Goal: Book appointment/travel/reservation

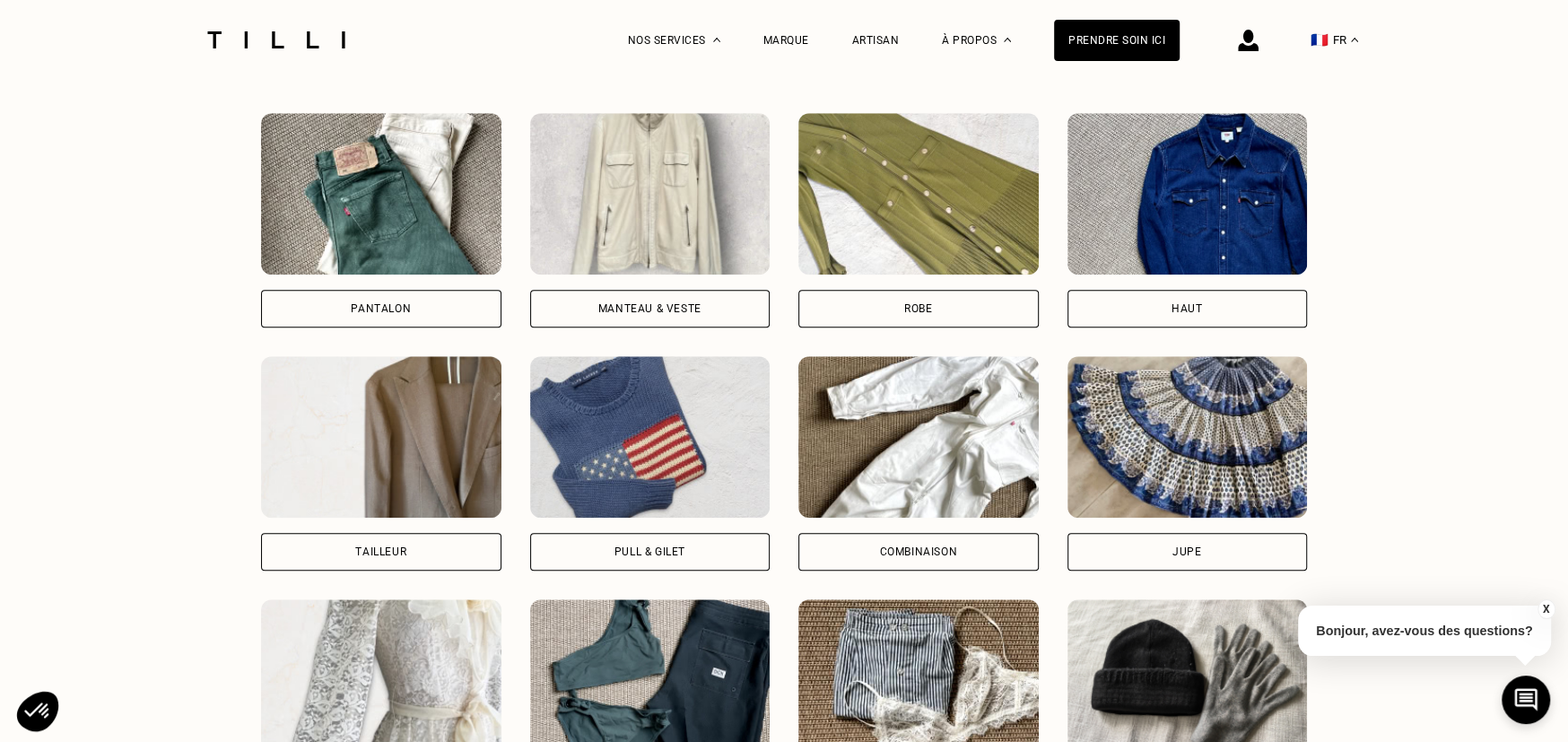
scroll to position [1346, 0]
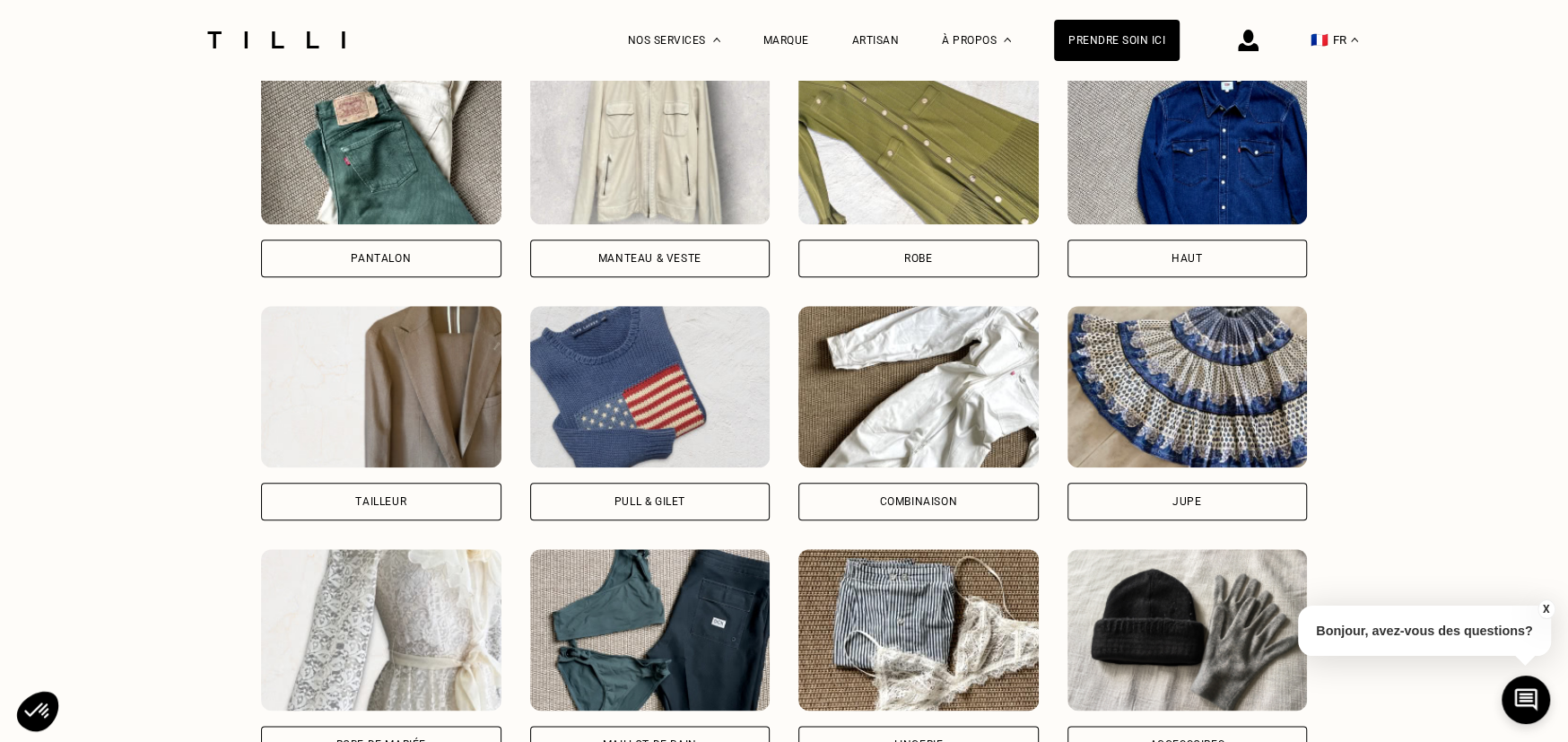
click at [658, 407] on img at bounding box center [649, 386] width 240 height 161
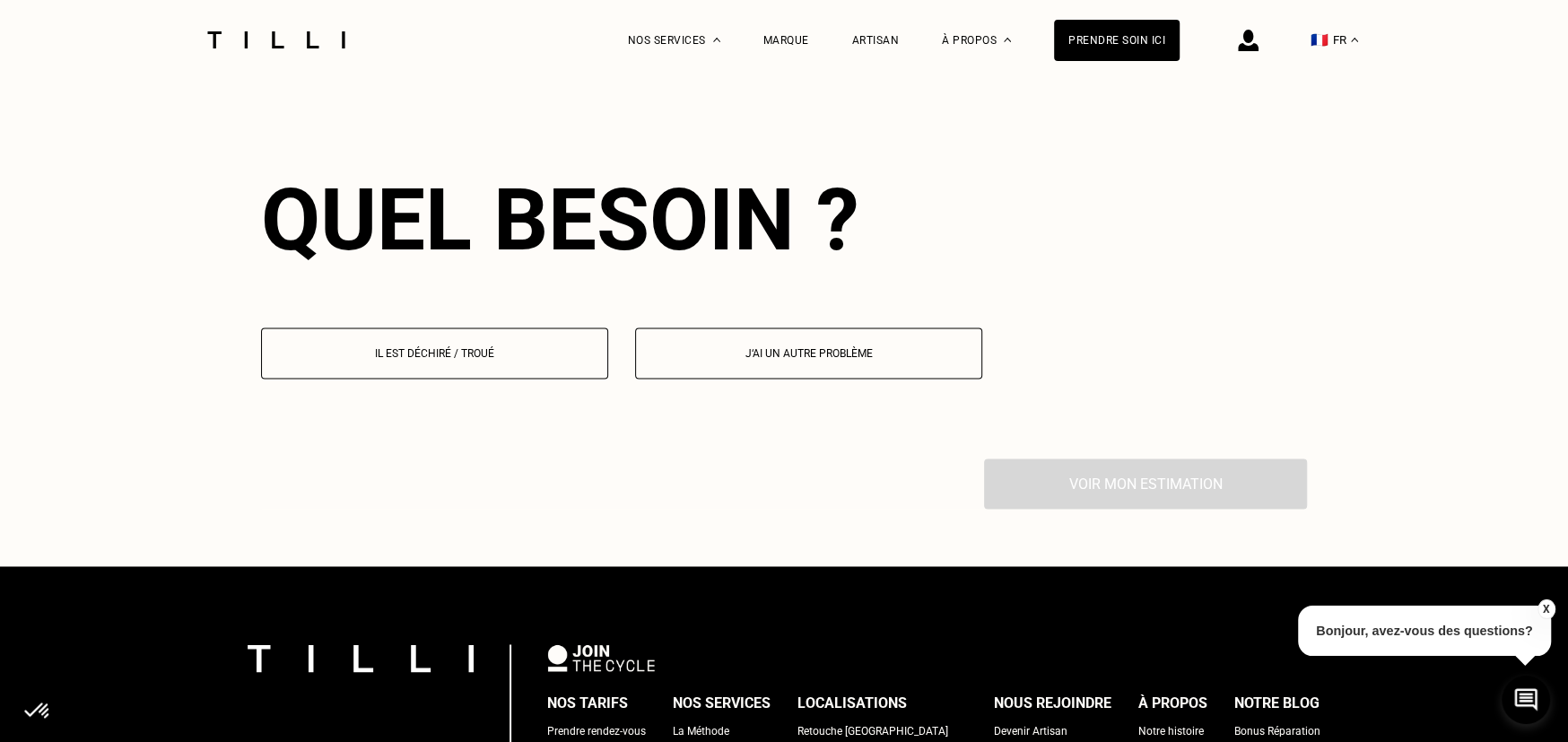
scroll to position [2056, 0]
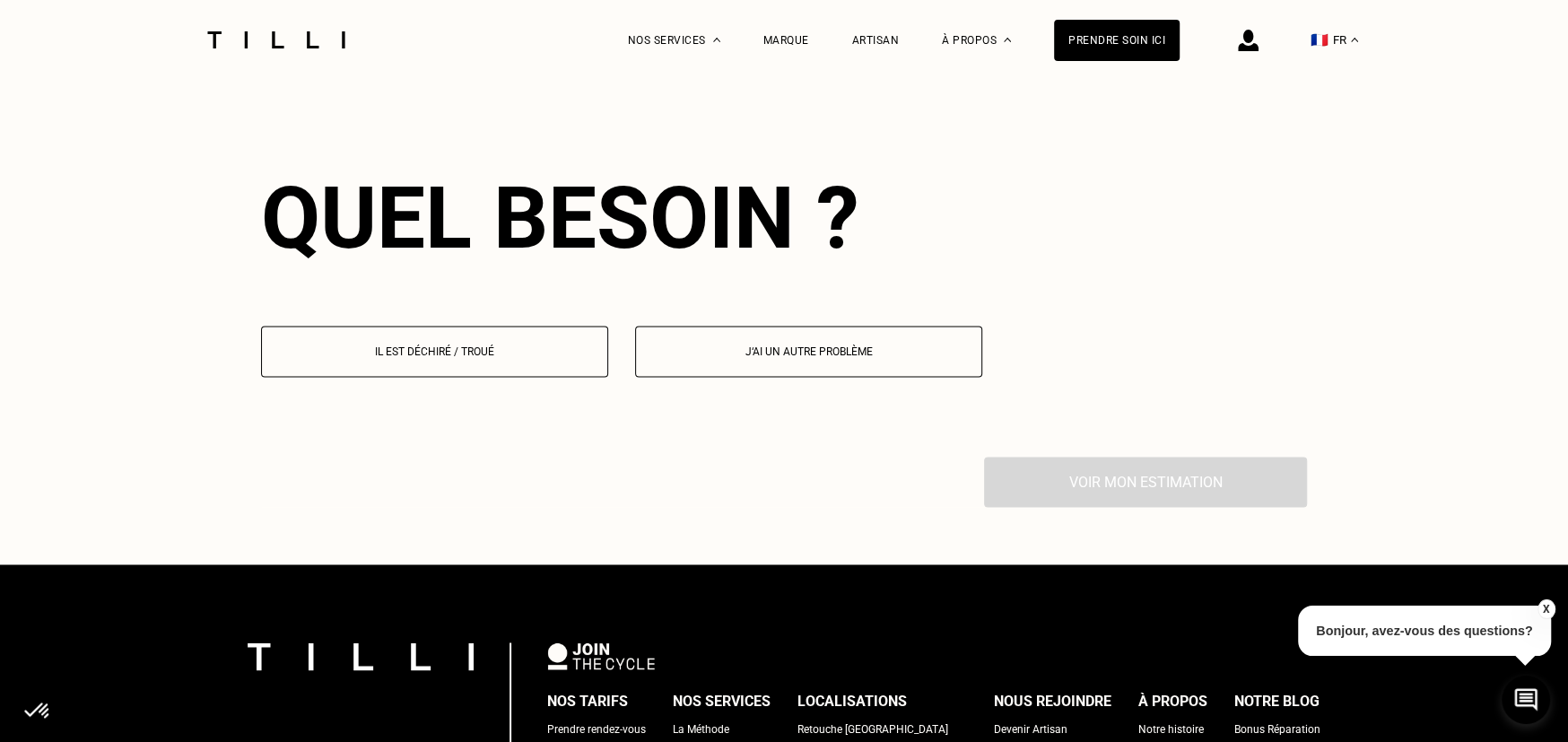
click at [511, 355] on p "Il est déchiré / troué" at bounding box center [434, 352] width 327 height 13
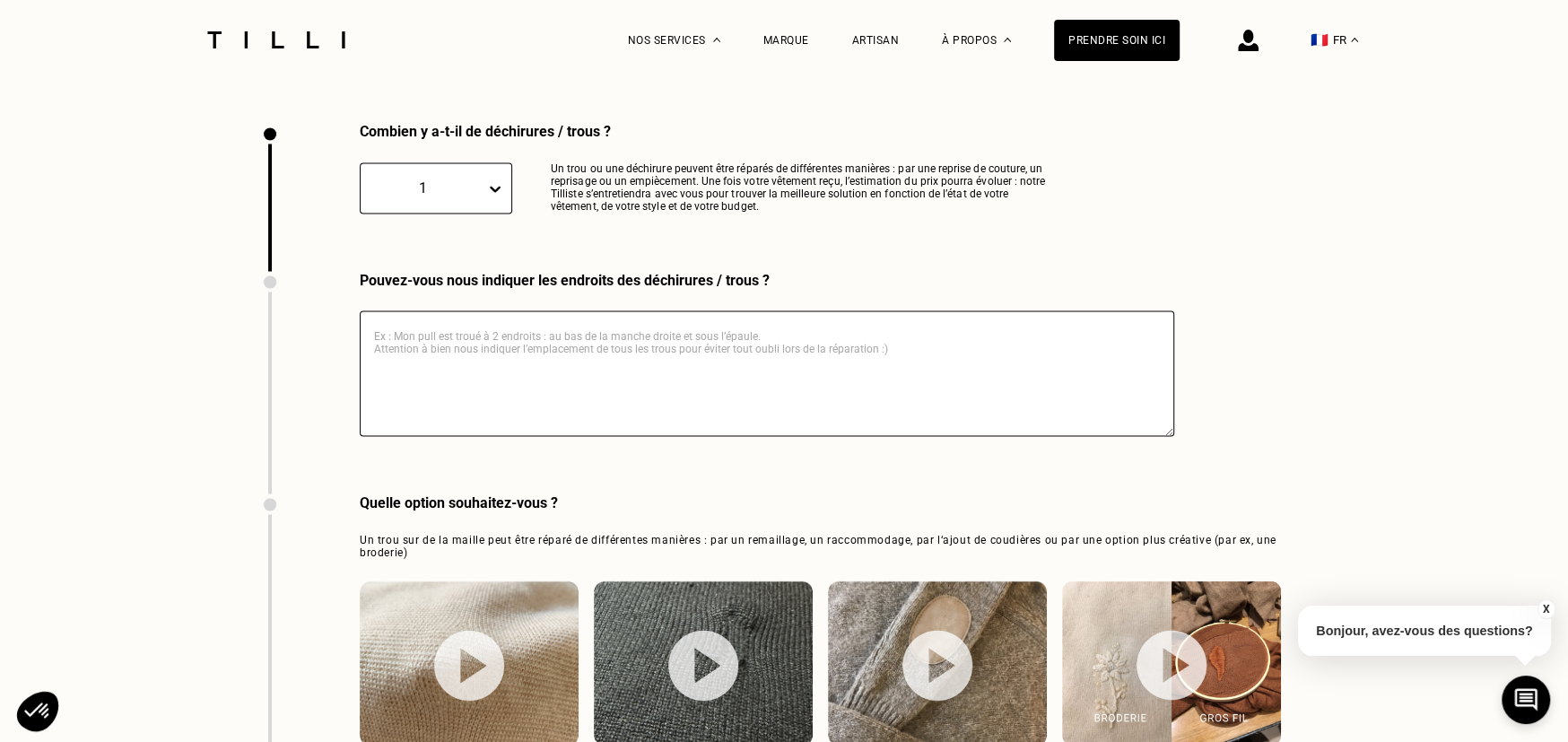
scroll to position [2406, 0]
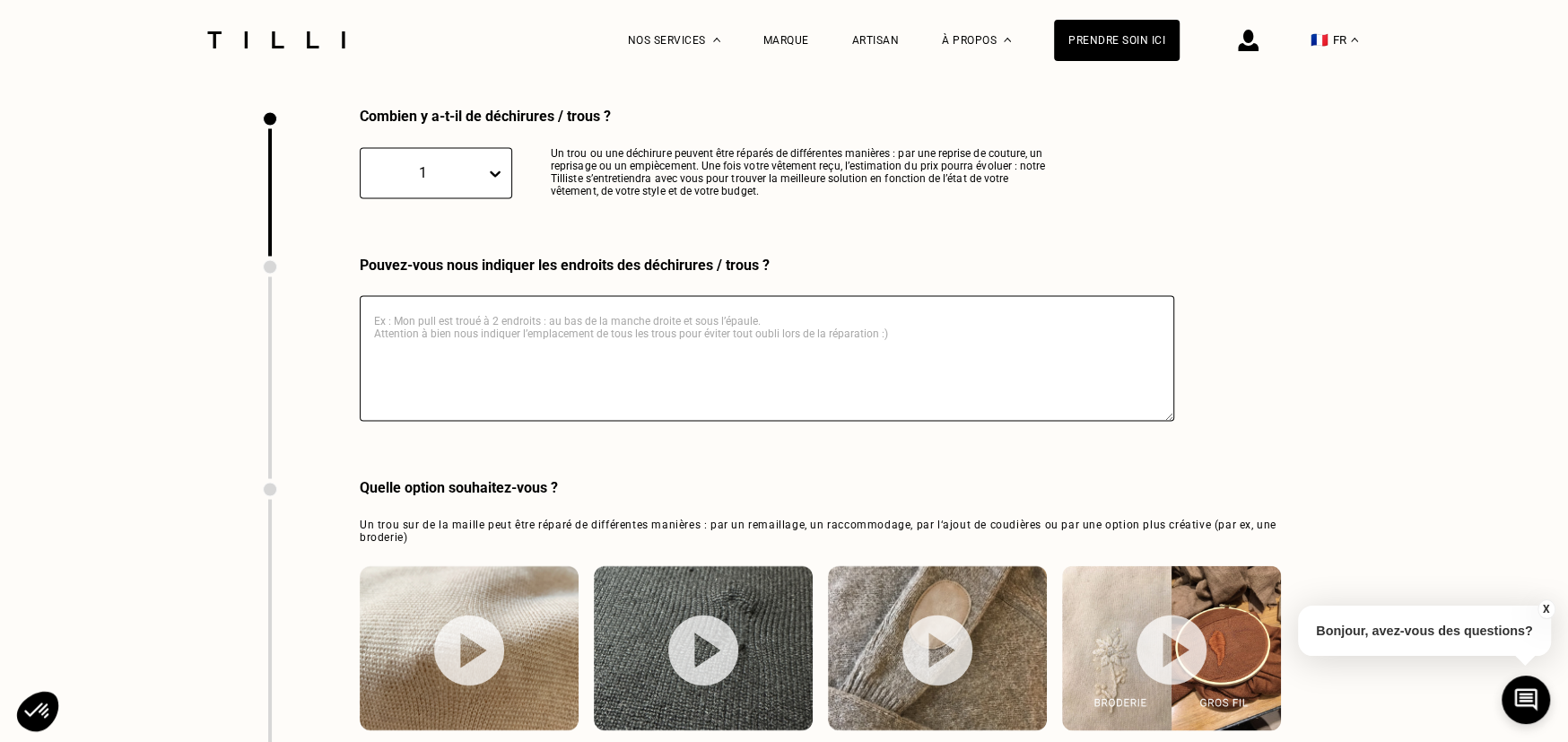
click at [511, 355] on textarea at bounding box center [766, 358] width 814 height 125
click at [491, 335] on textarea "Manque de "matièreé sur un maillage" at bounding box center [766, 358] width 814 height 125
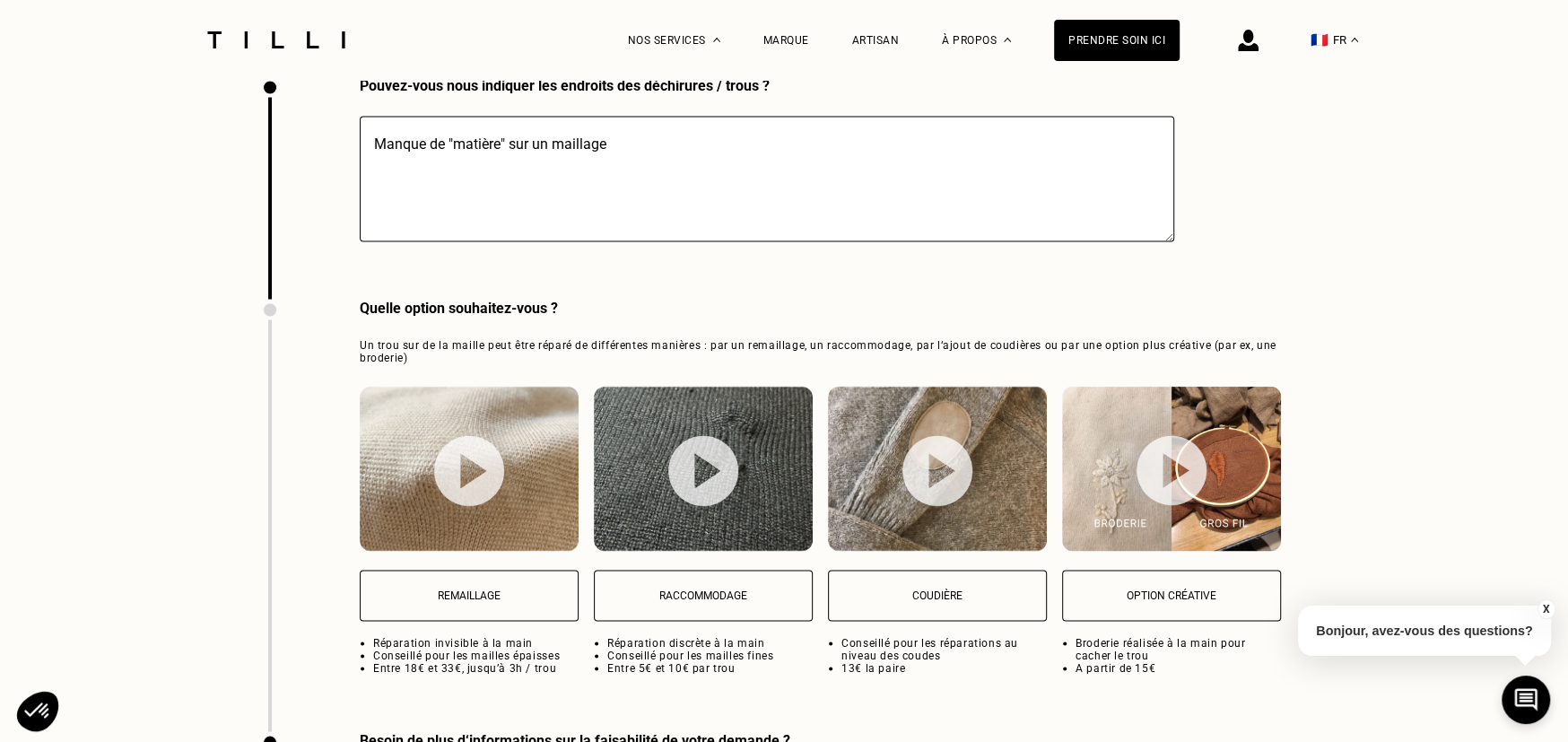
scroll to position [2675, 0]
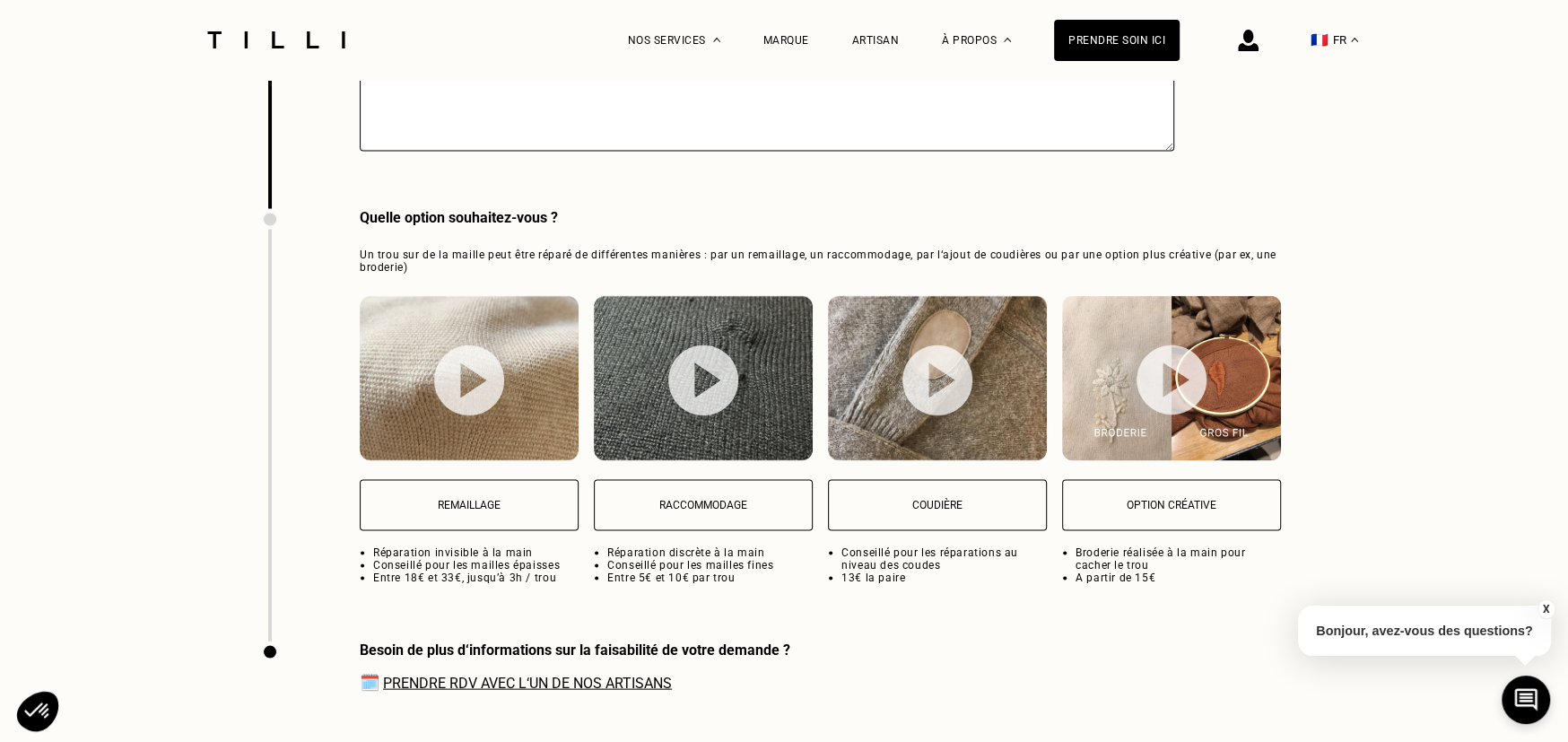
type textarea "Manque de "matière" sur un maillage"
click at [464, 403] on img at bounding box center [469, 381] width 70 height 71
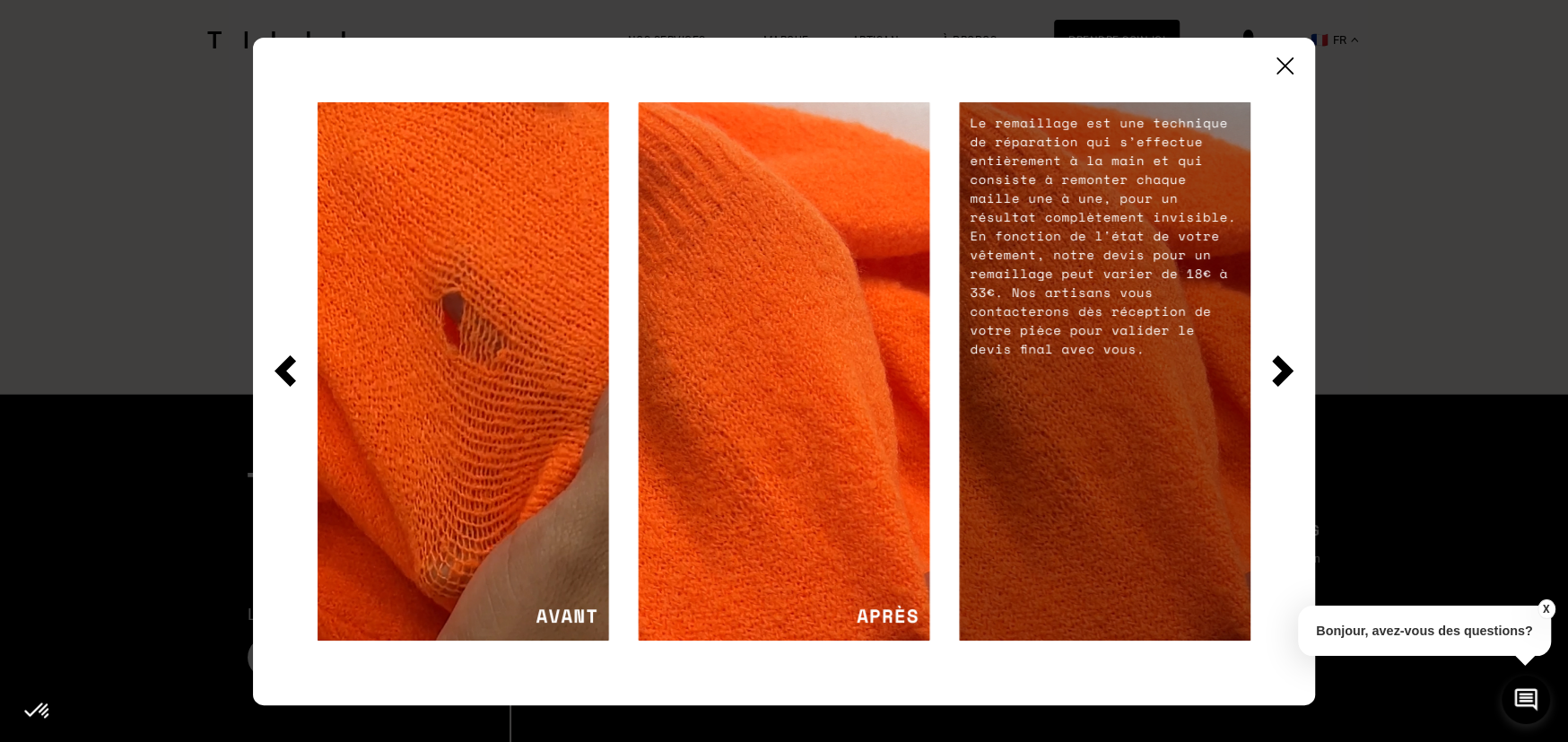
scroll to position [3259, 0]
click at [1287, 359] on img at bounding box center [1281, 371] width 21 height 31
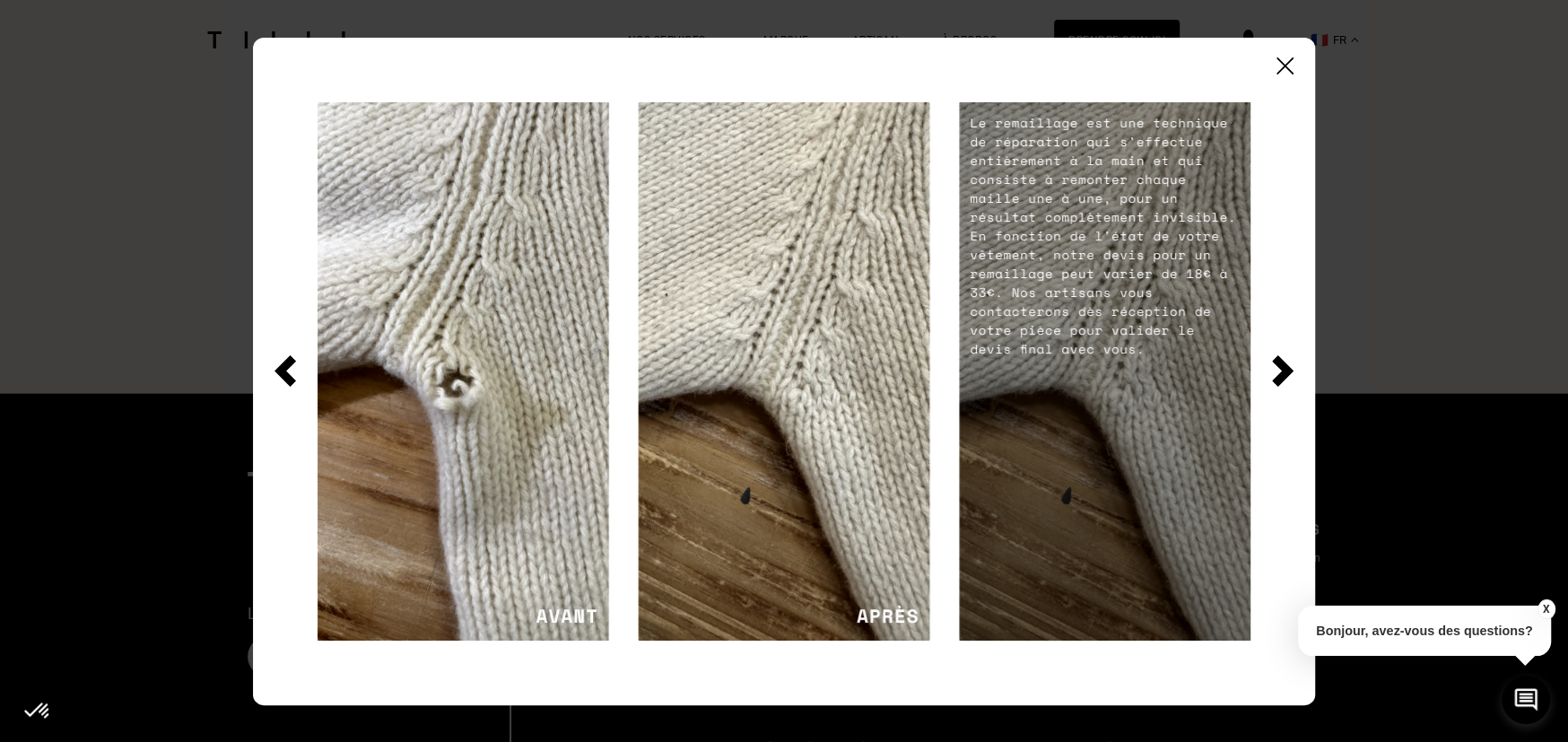
click at [1285, 370] on img at bounding box center [1281, 371] width 21 height 31
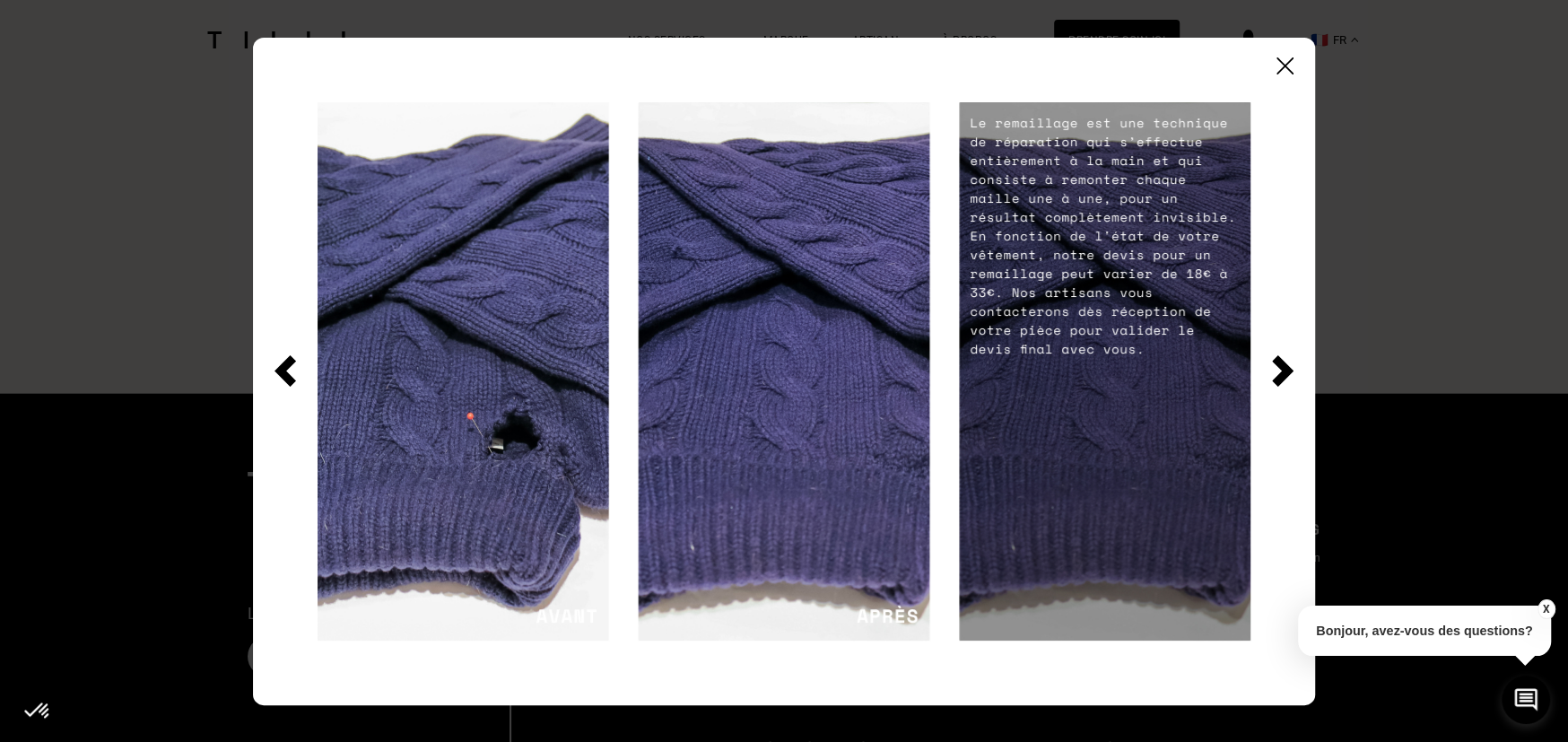
click at [1285, 371] on img at bounding box center [1281, 371] width 21 height 31
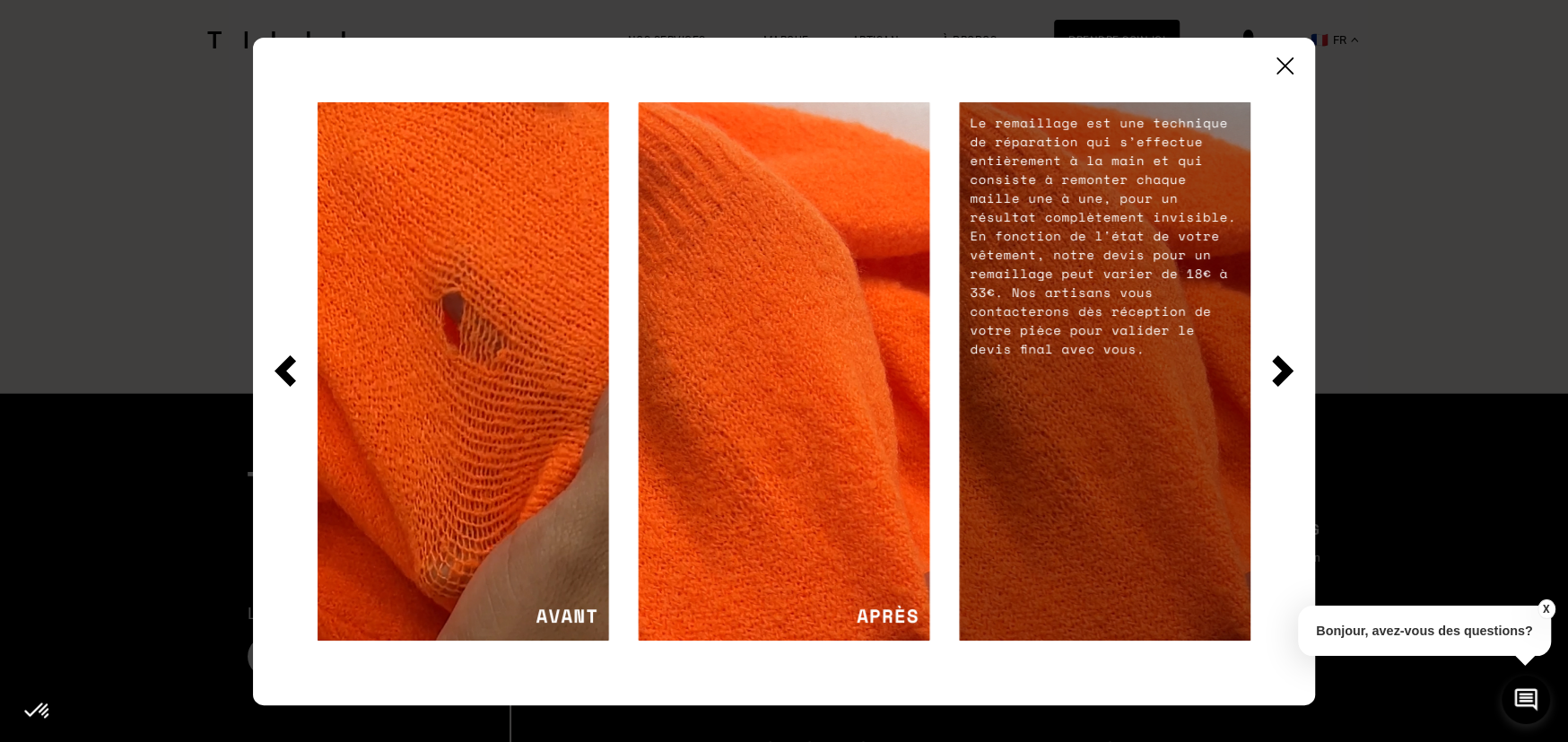
click at [1280, 65] on img at bounding box center [1284, 65] width 17 height 17
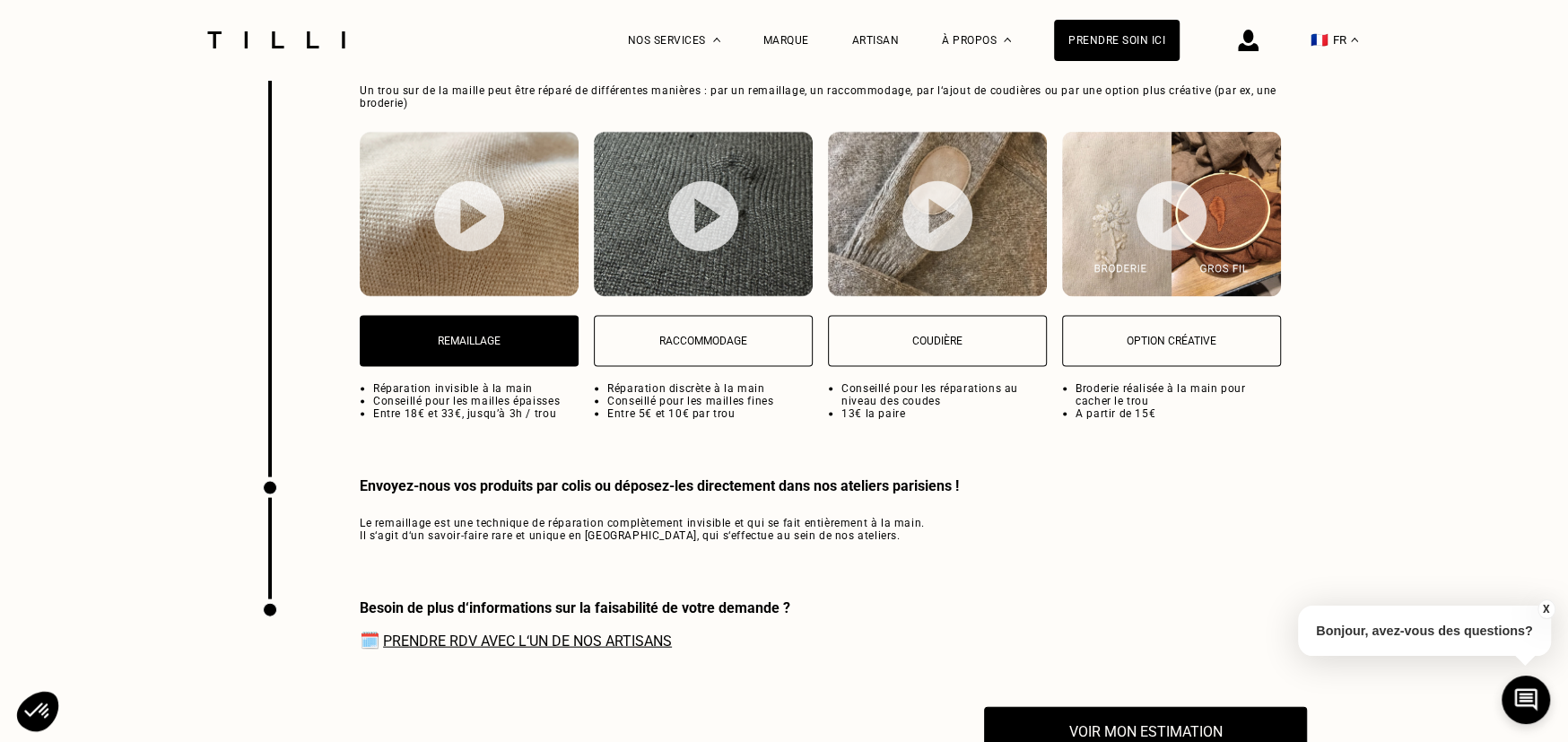
scroll to position [2721, 0]
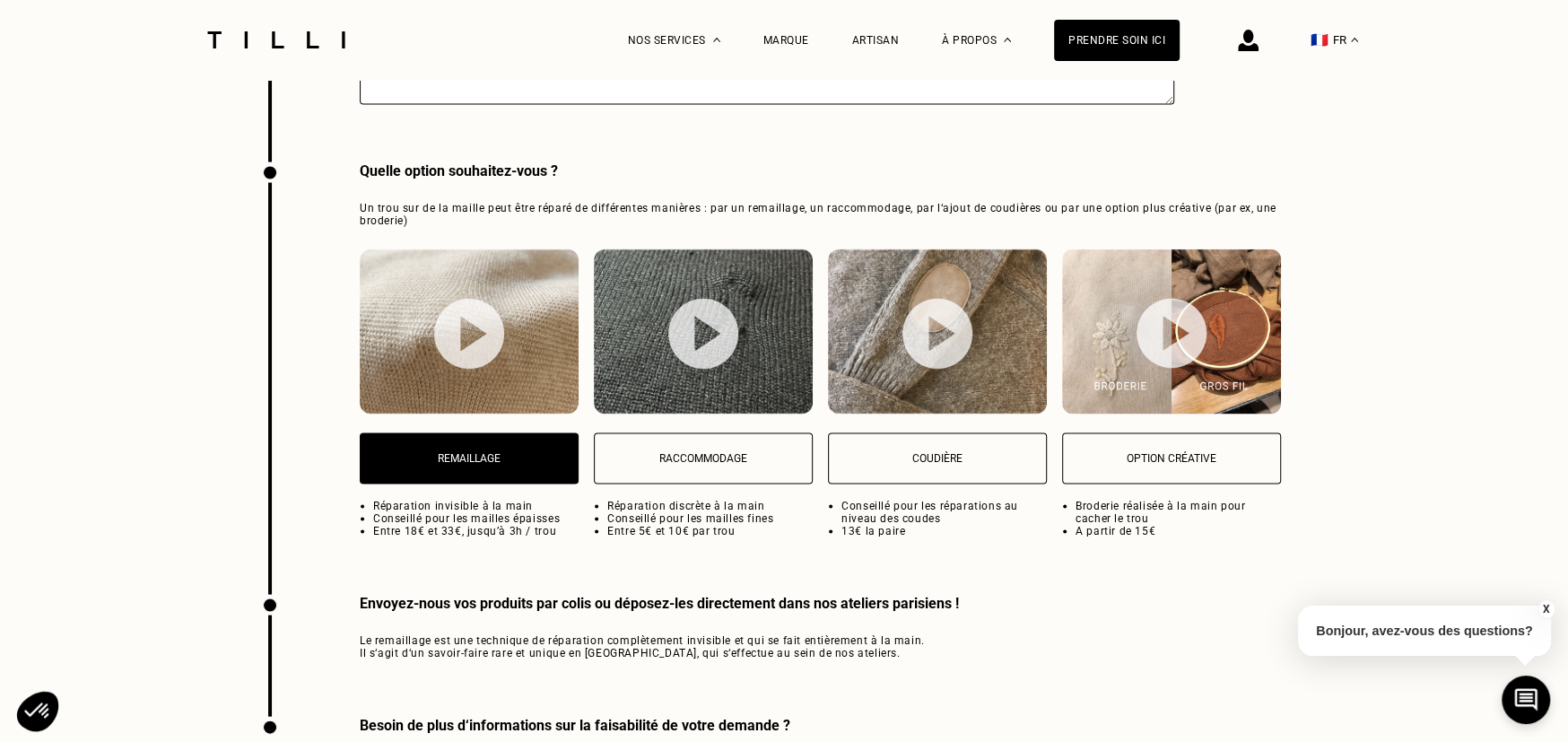
click at [708, 460] on button "Raccommodage" at bounding box center [703, 458] width 219 height 51
select select "FR"
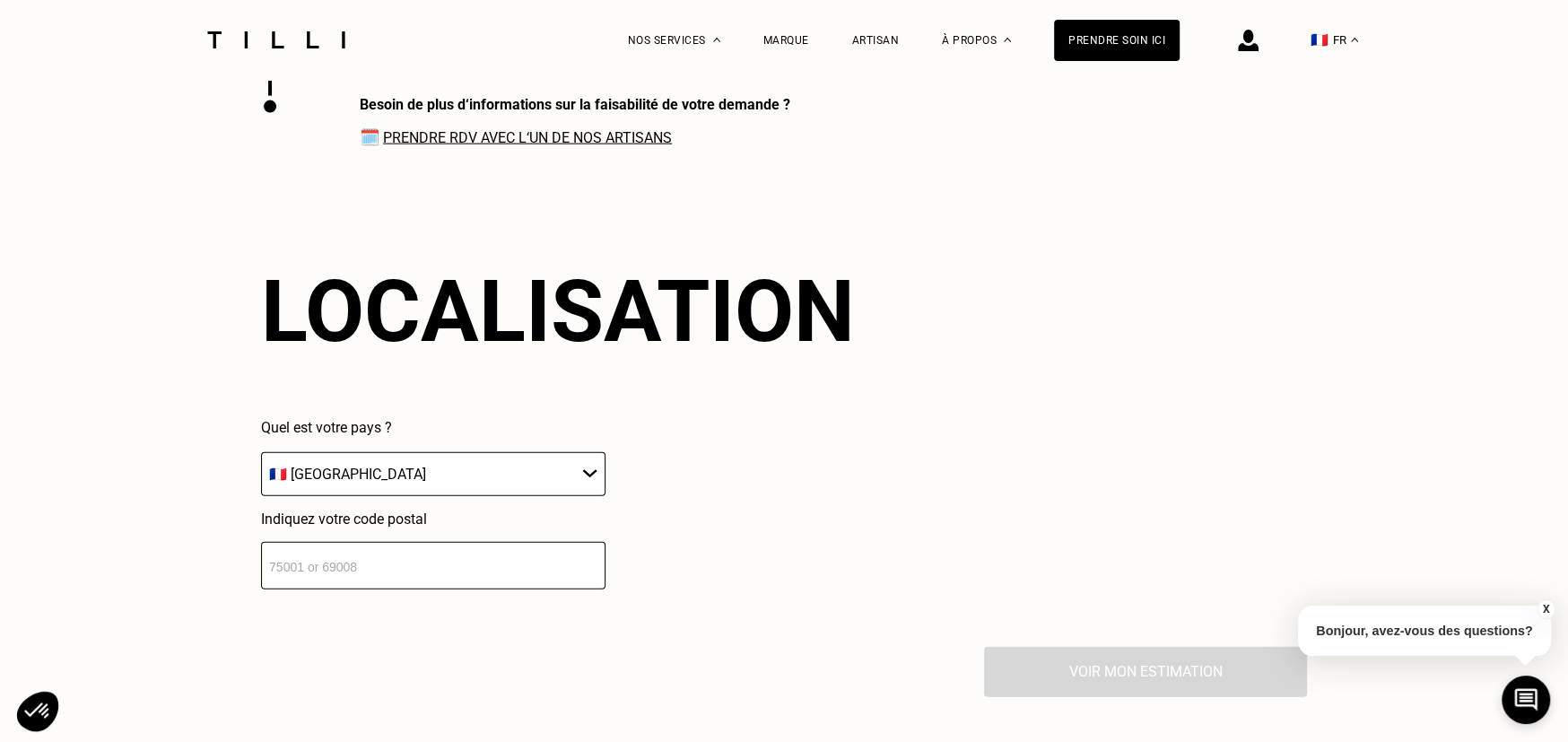
scroll to position [2901, 0]
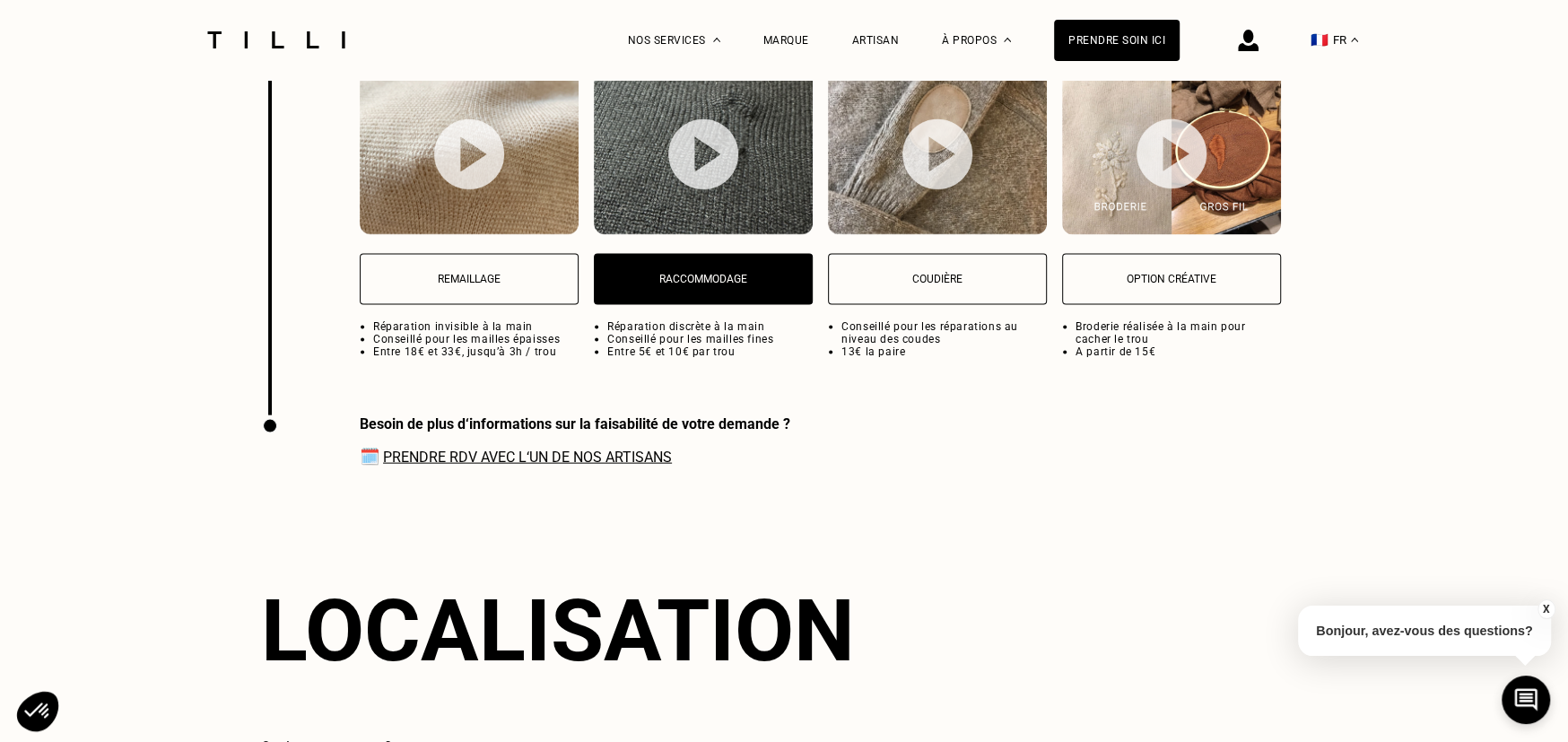
click at [686, 158] on img at bounding box center [703, 154] width 70 height 71
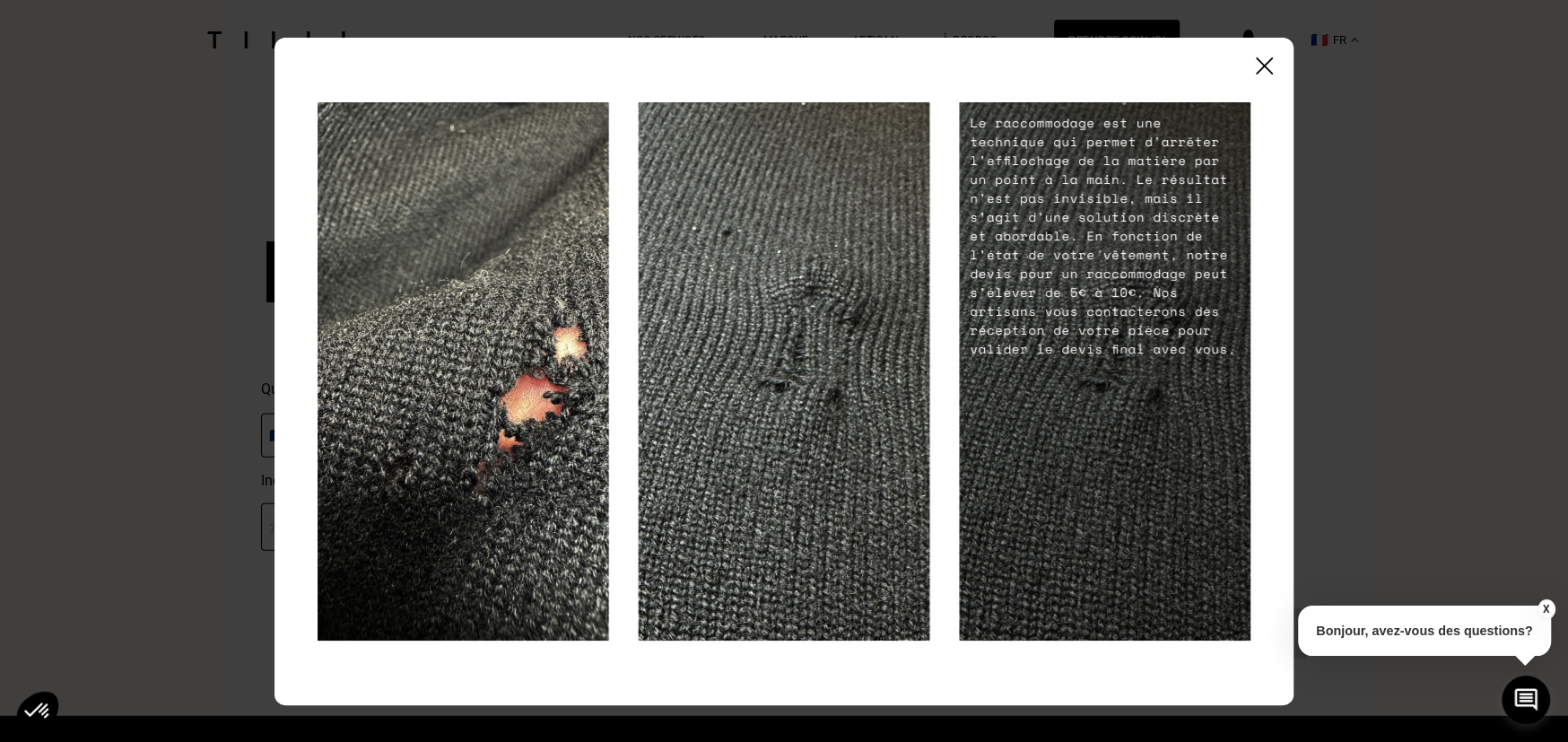
scroll to position [3259, 0]
click at [1258, 54] on div at bounding box center [784, 371] width 1019 height 667
click at [1259, 60] on img at bounding box center [1264, 65] width 17 height 17
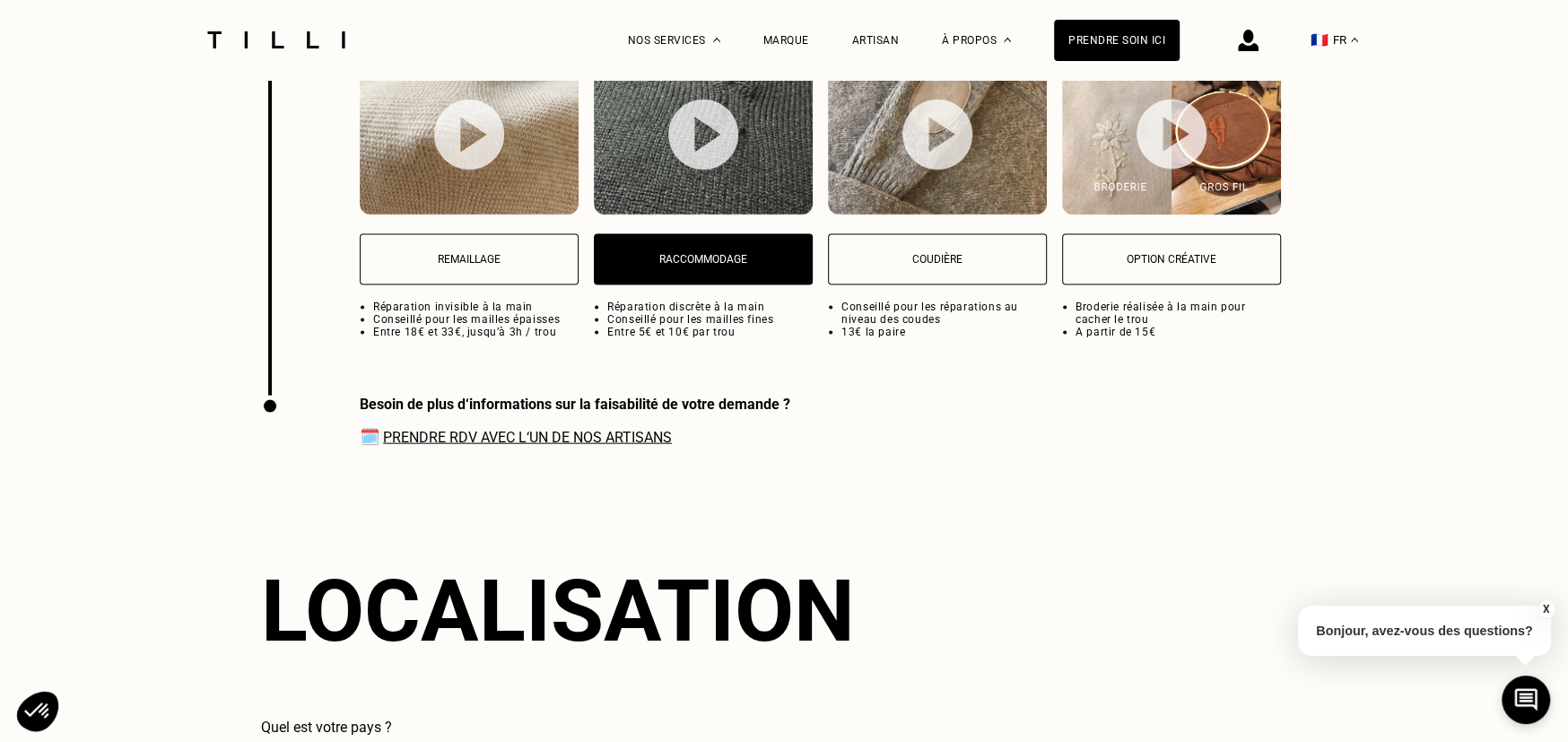
scroll to position [2901, 0]
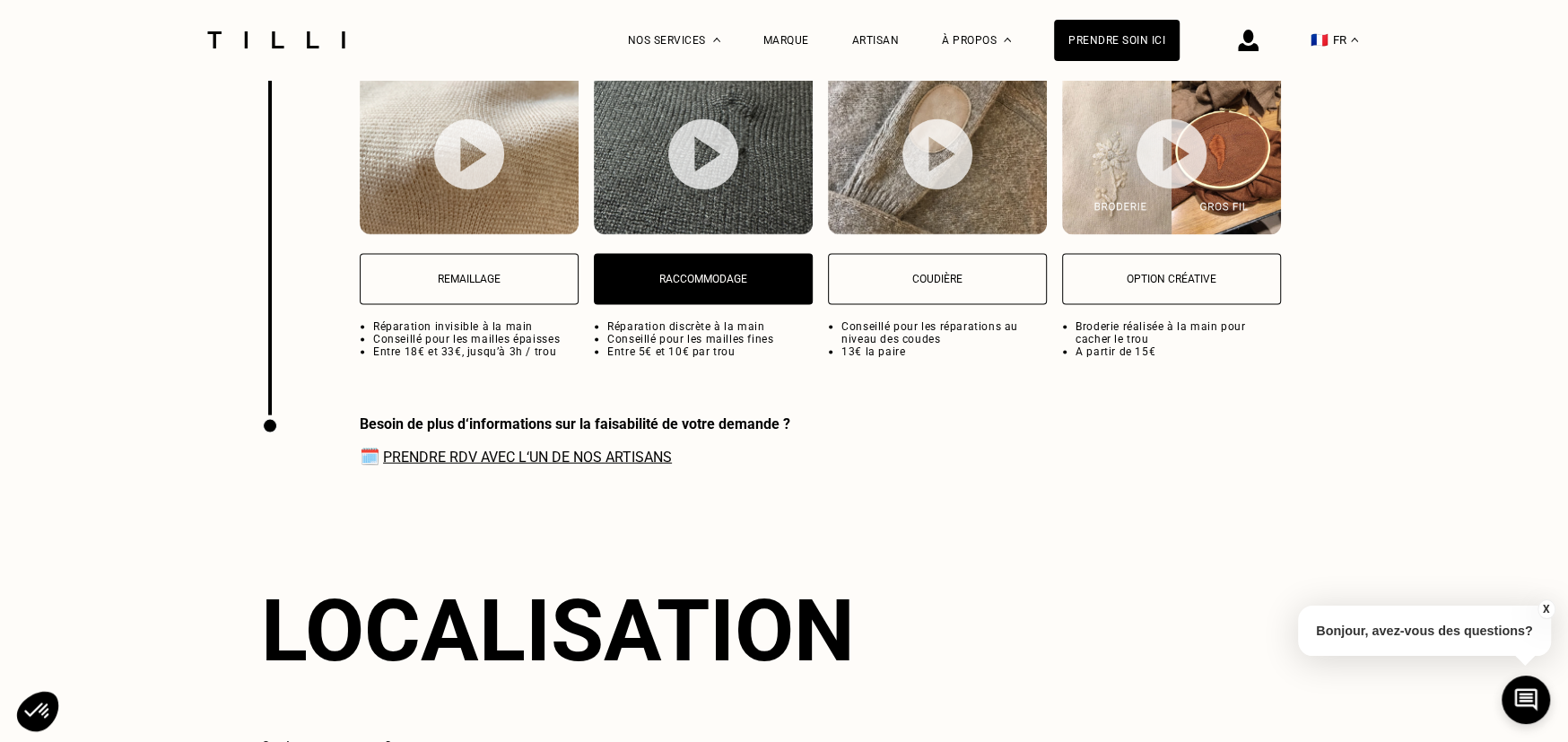
click at [479, 286] on p "Remaillage" at bounding box center [469, 279] width 199 height 13
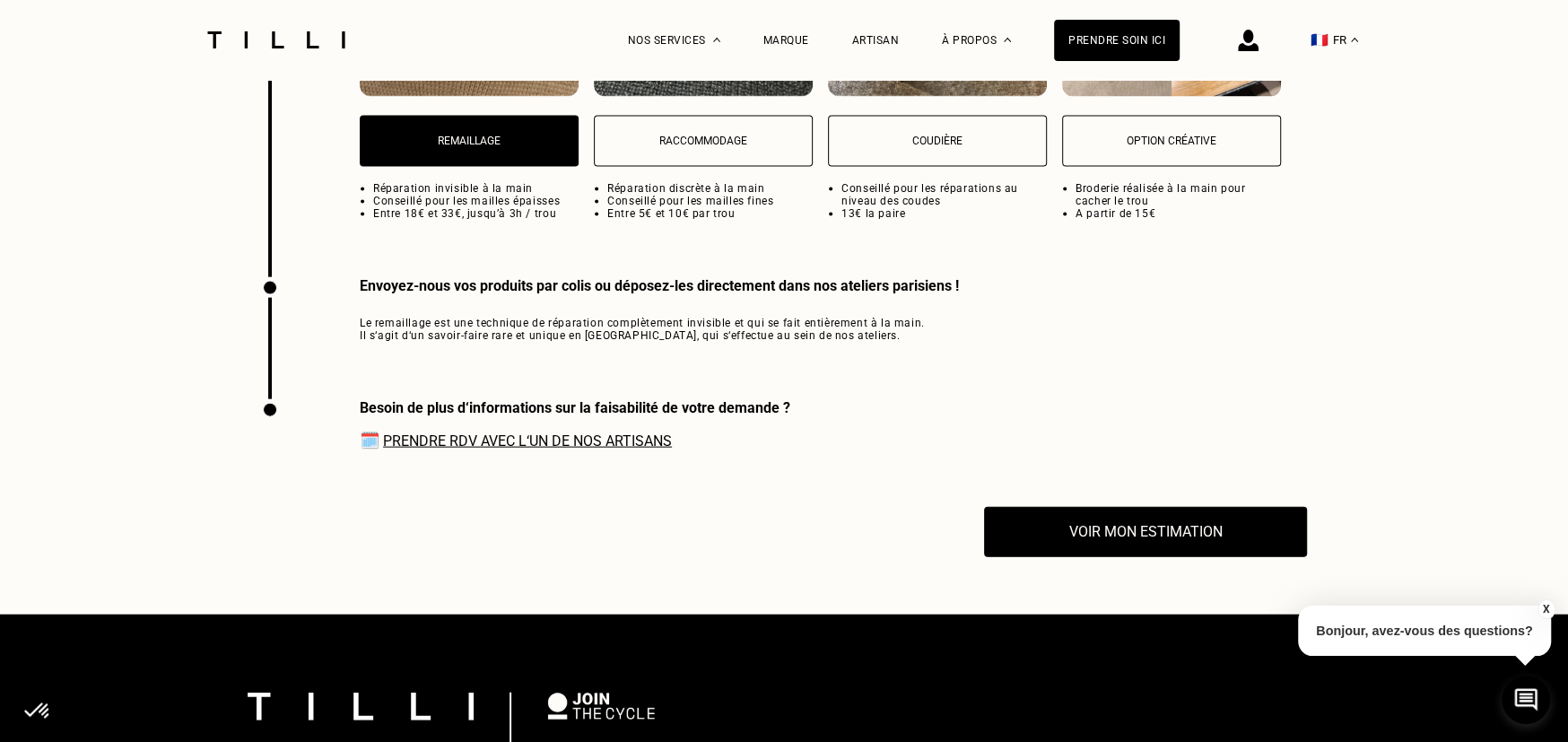
scroll to position [3080, 0]
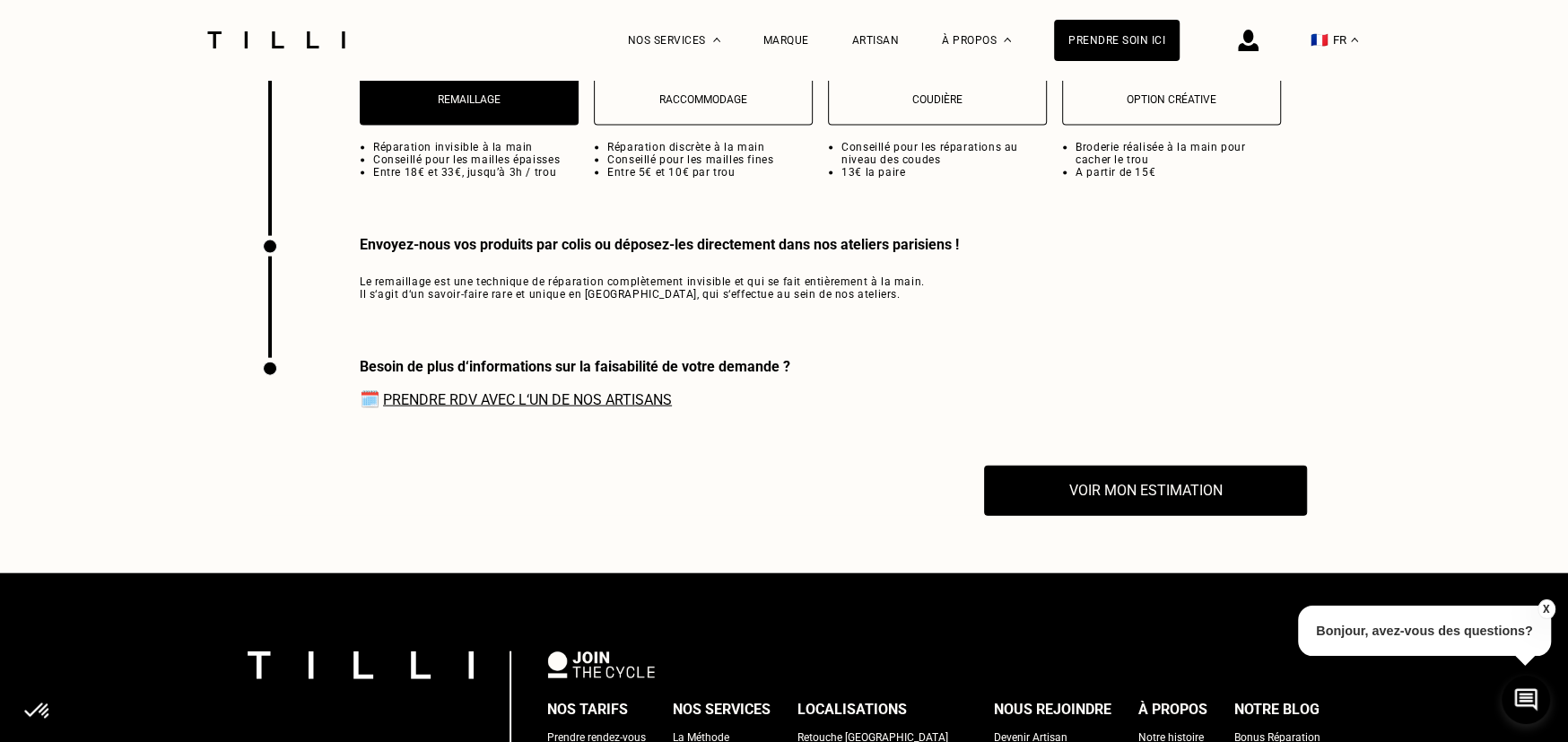
click at [589, 408] on link "Prendre RDV avec l‘un de nos artisans" at bounding box center [527, 399] width 288 height 17
click at [570, 408] on link "Prendre RDV avec l‘un de nos artisans" at bounding box center [527, 399] width 288 height 17
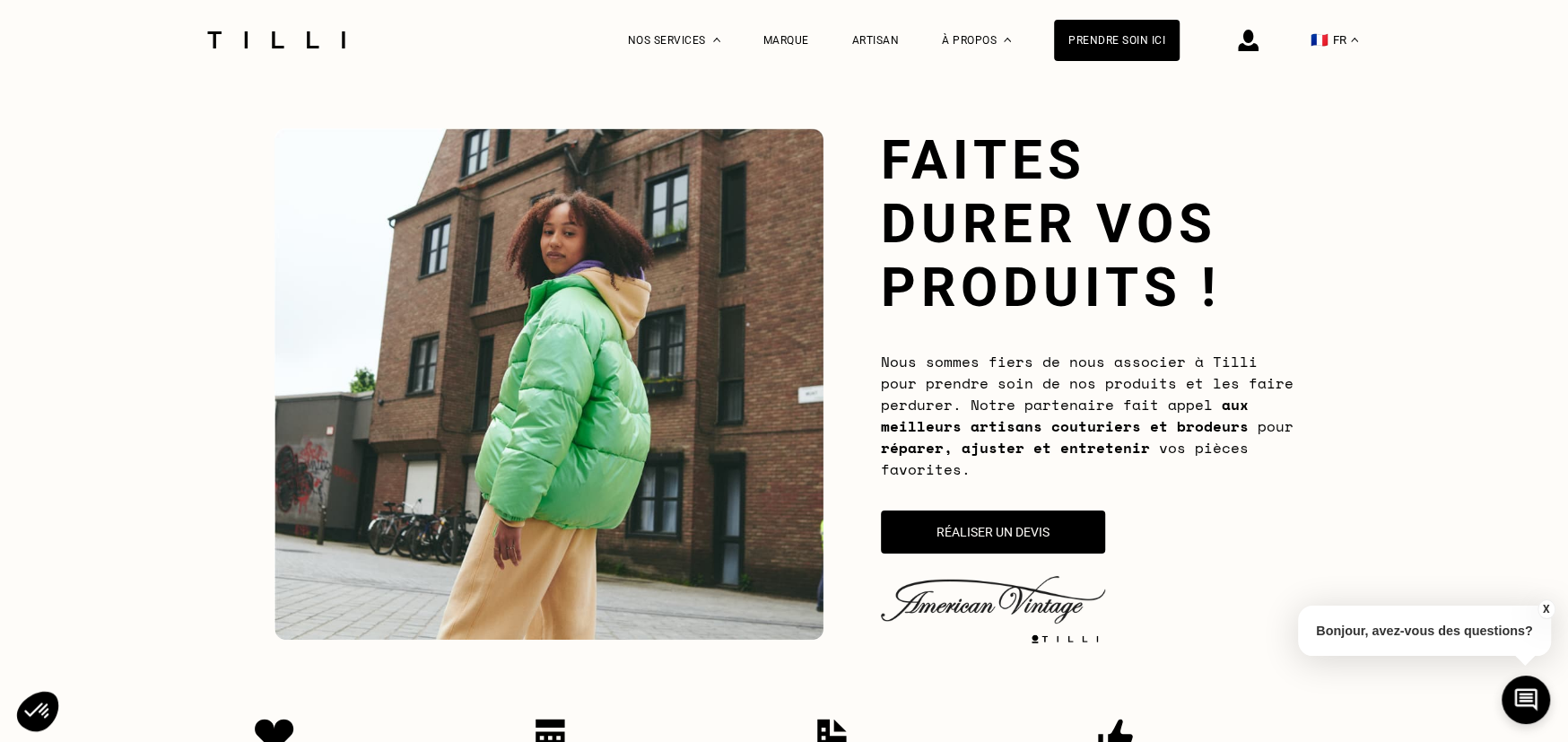
scroll to position [0, 0]
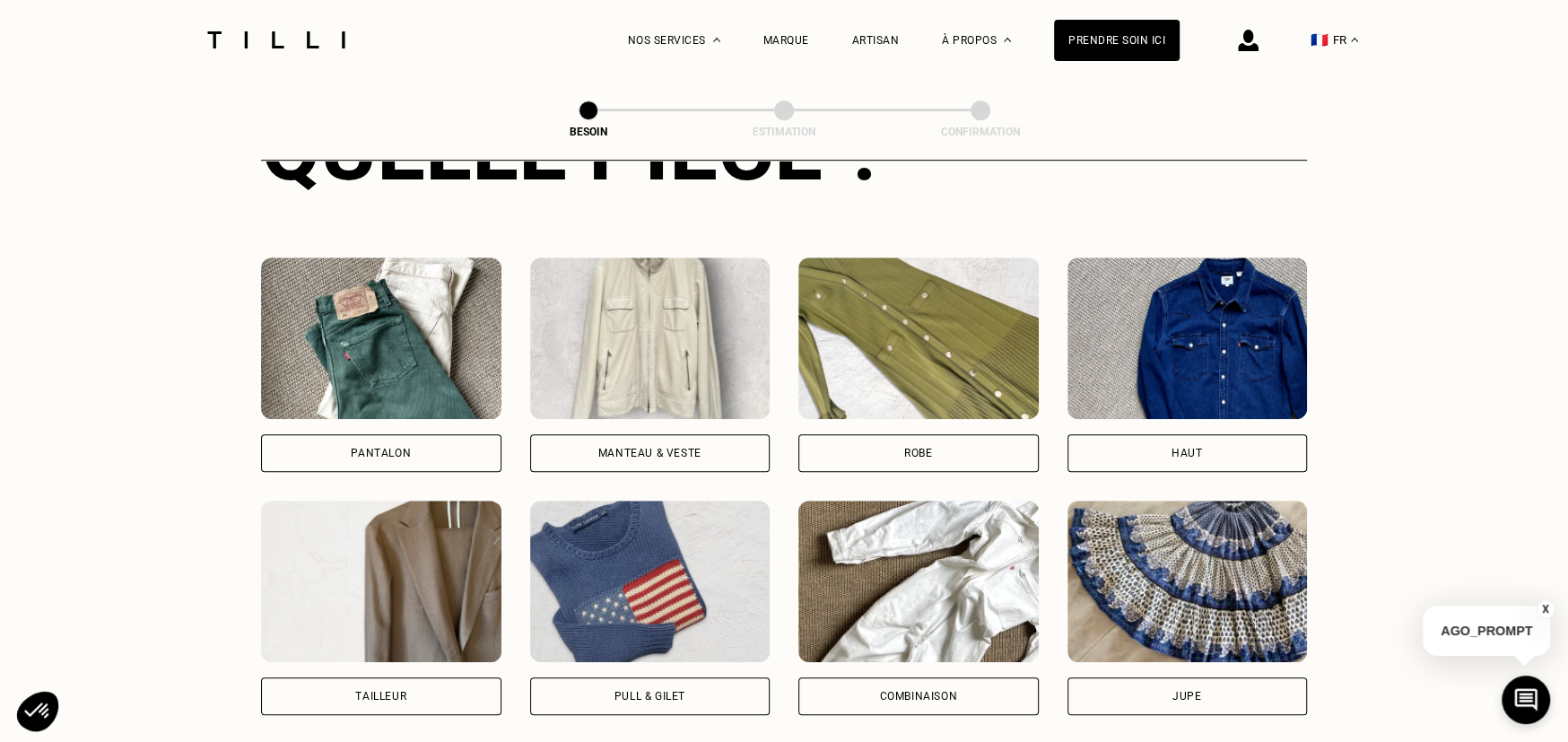
scroll to position [765, 0]
click at [653, 690] on div "Pull & gilet" at bounding box center [649, 696] width 71 height 11
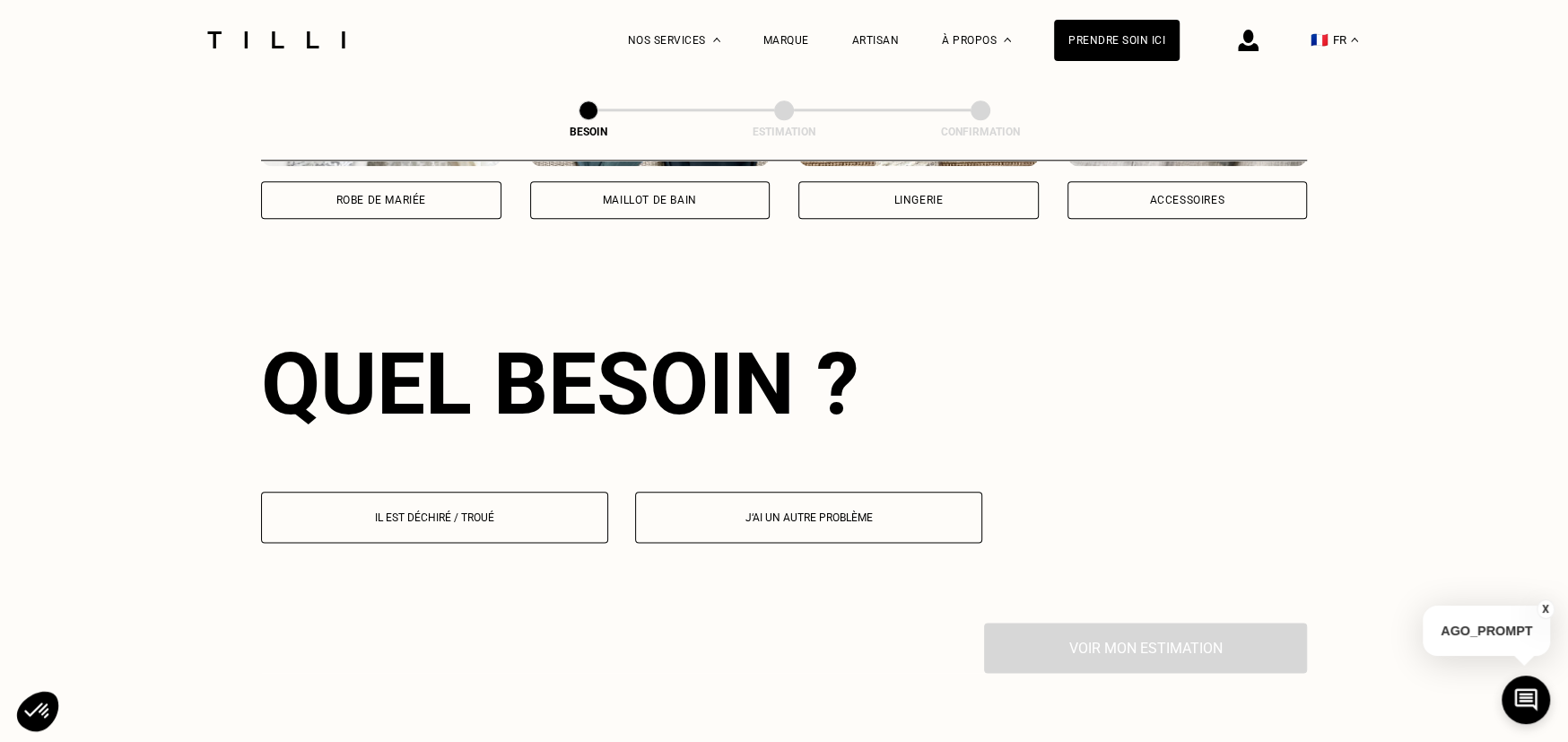
scroll to position [1561, 0]
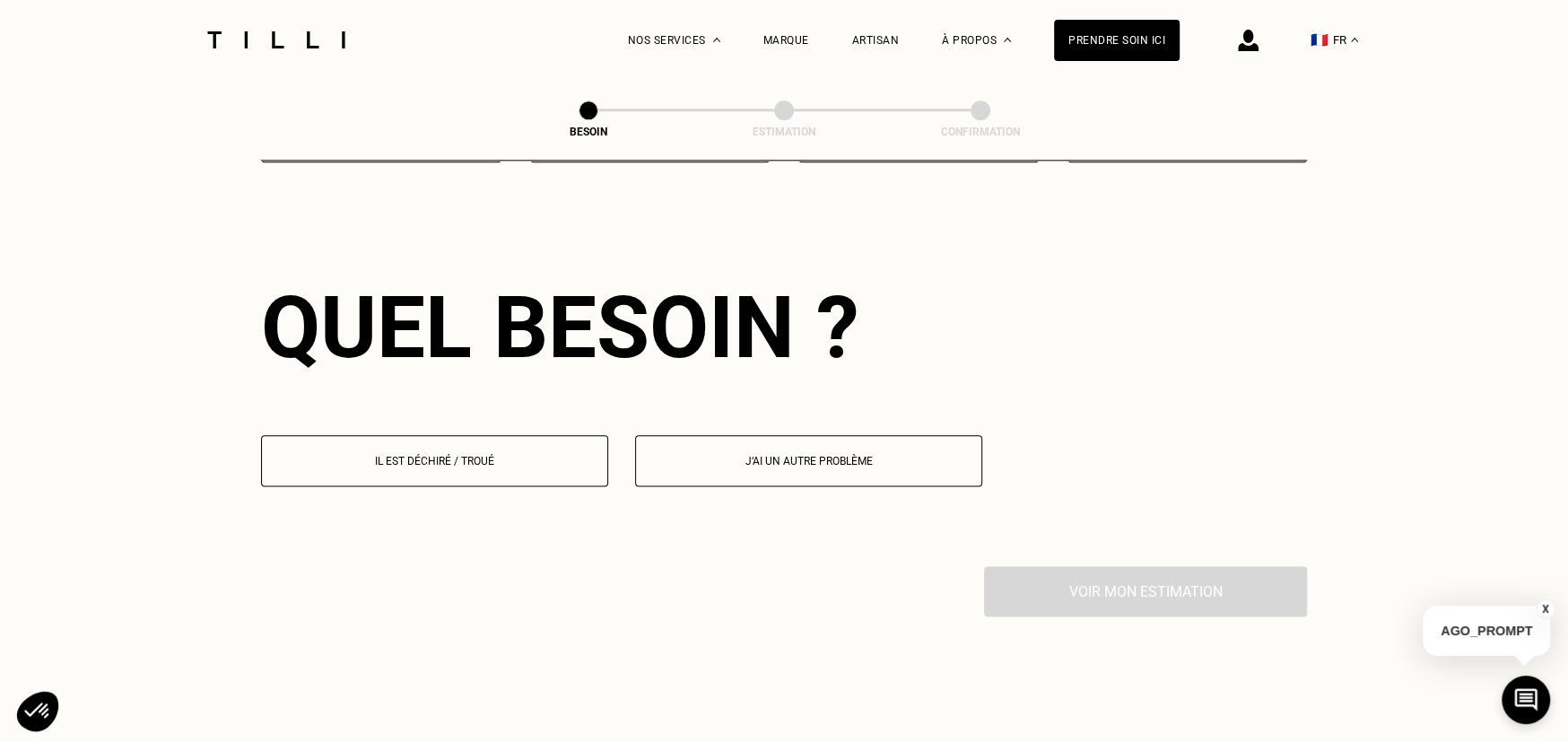
click at [498, 455] on p "Il est déchiré / troué" at bounding box center [434, 462] width 327 height 13
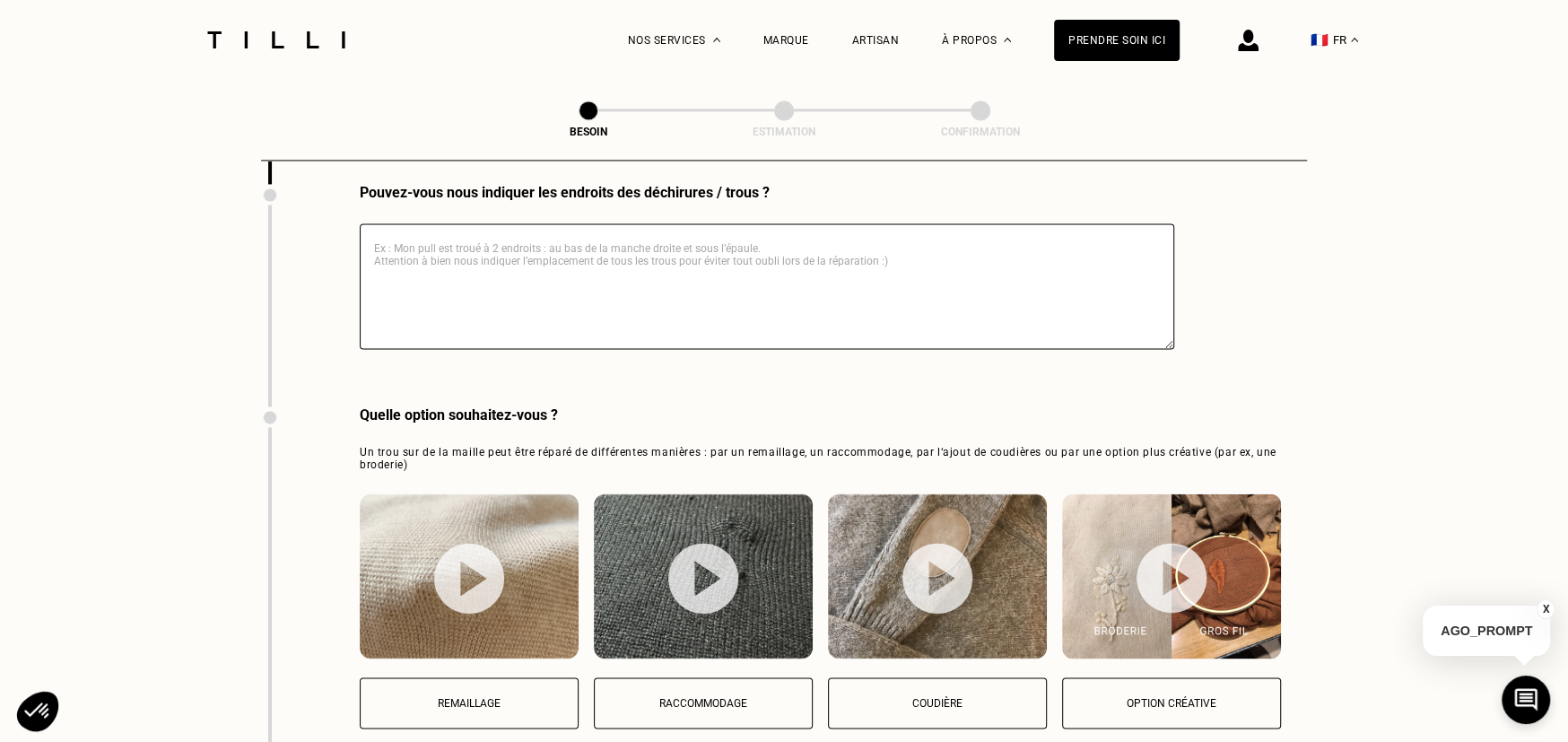
scroll to position [2178, 0]
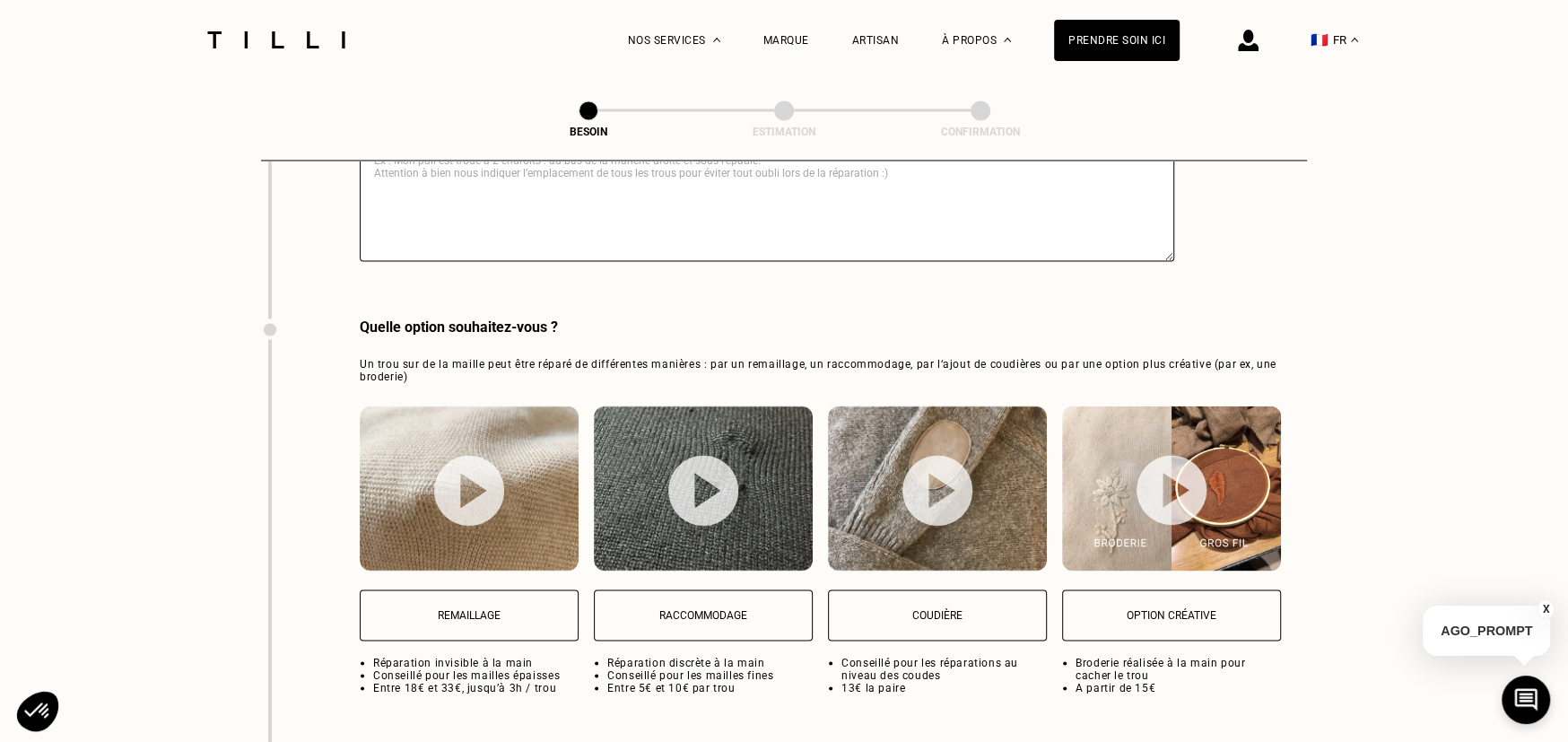
click at [497, 610] on p "Remaillage" at bounding box center [469, 615] width 199 height 13
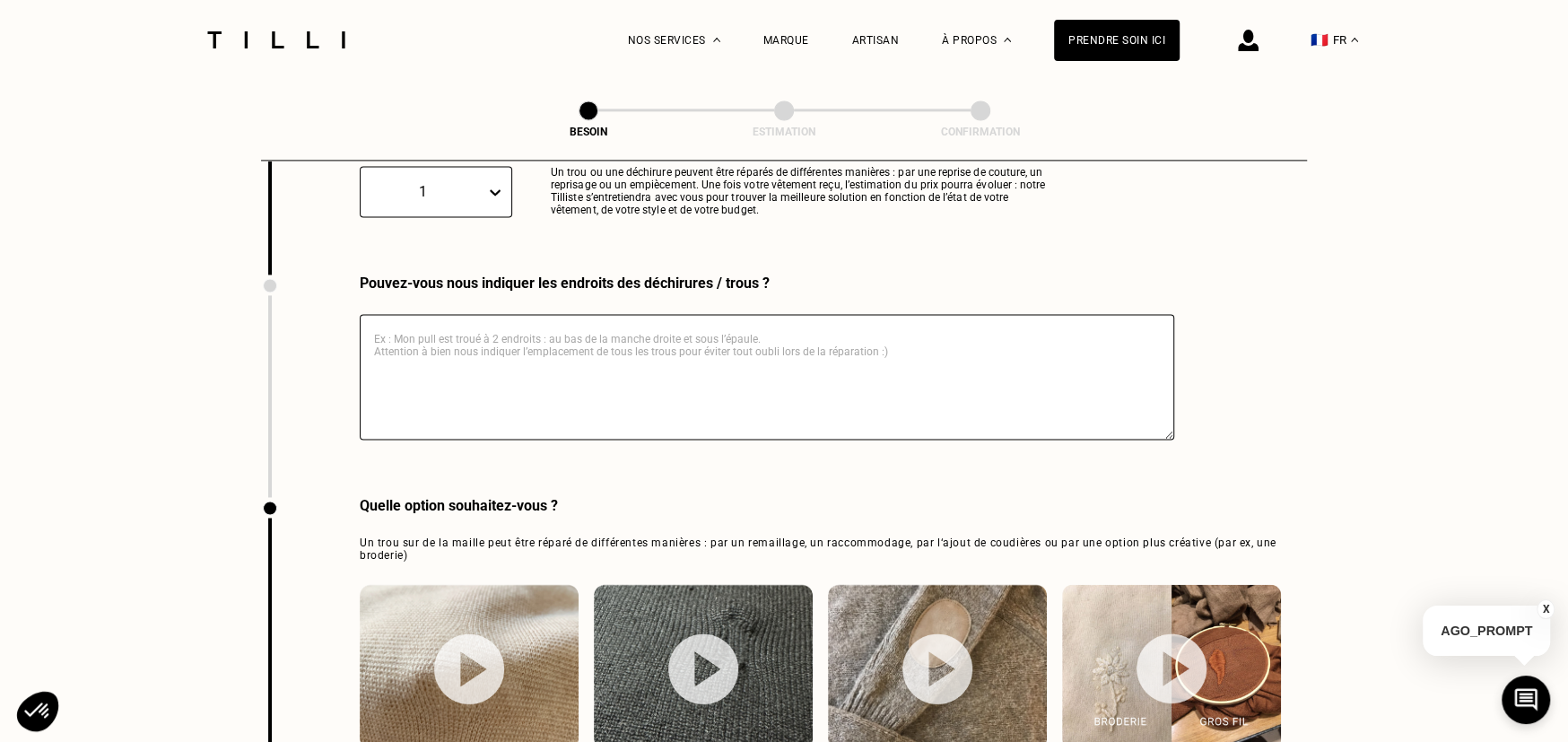
scroll to position [1999, 0]
click at [499, 347] on textarea at bounding box center [766, 378] width 814 height 125
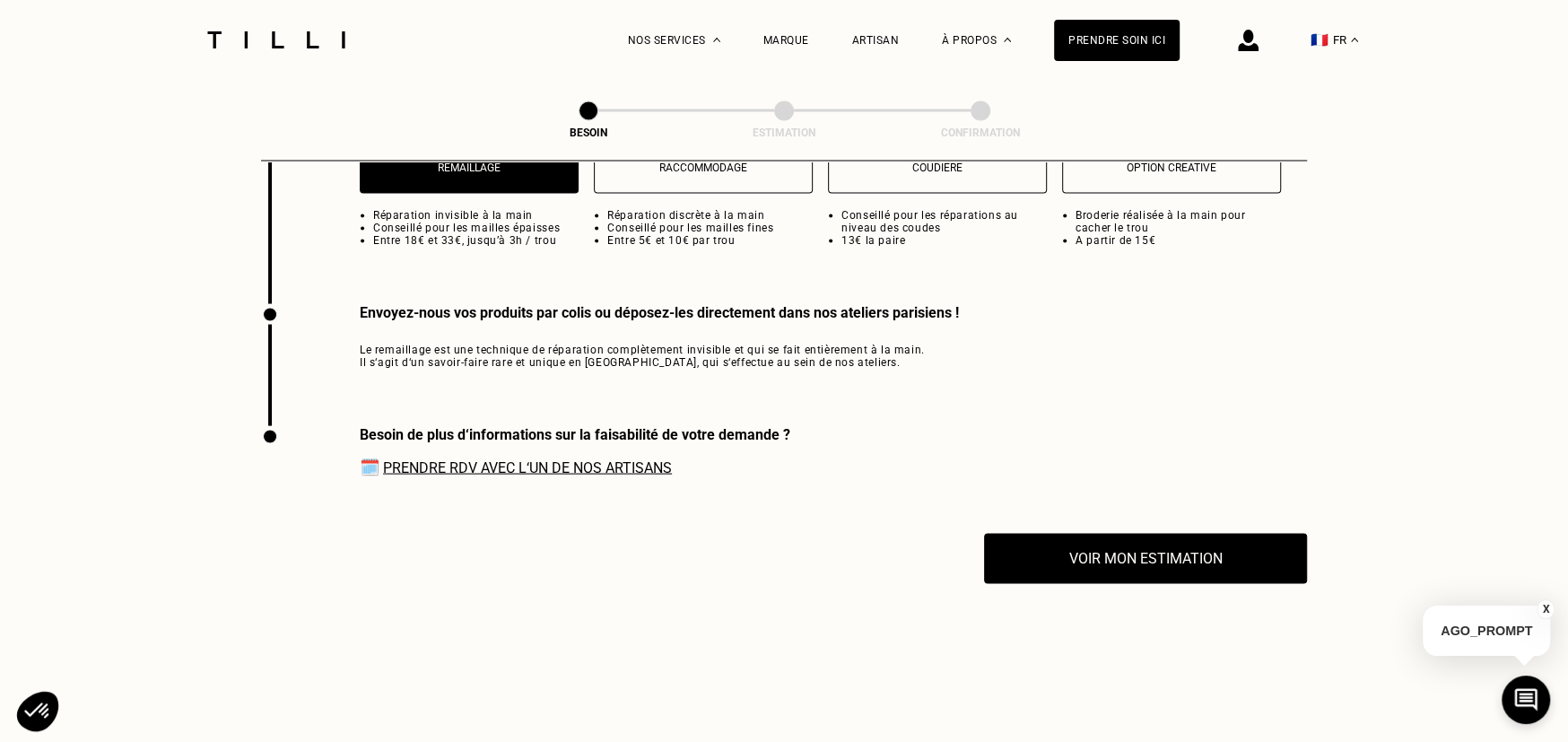
scroll to position [2627, 0]
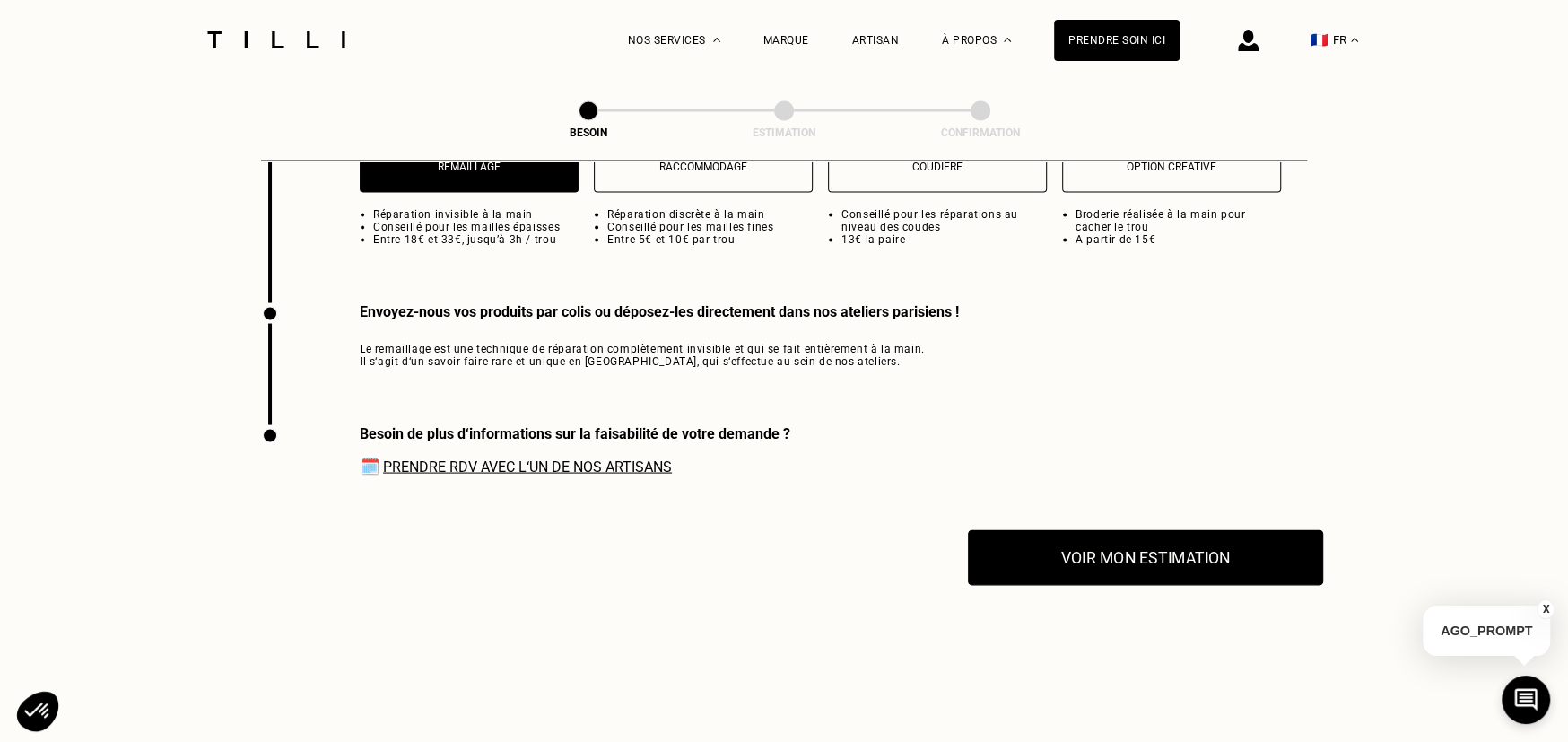
type textarea "Mon pull a un manque de matière sur 2/3 cm², le maillage est toujours présent."
click at [1113, 585] on button "Voir mon estimation" at bounding box center [1144, 557] width 355 height 55
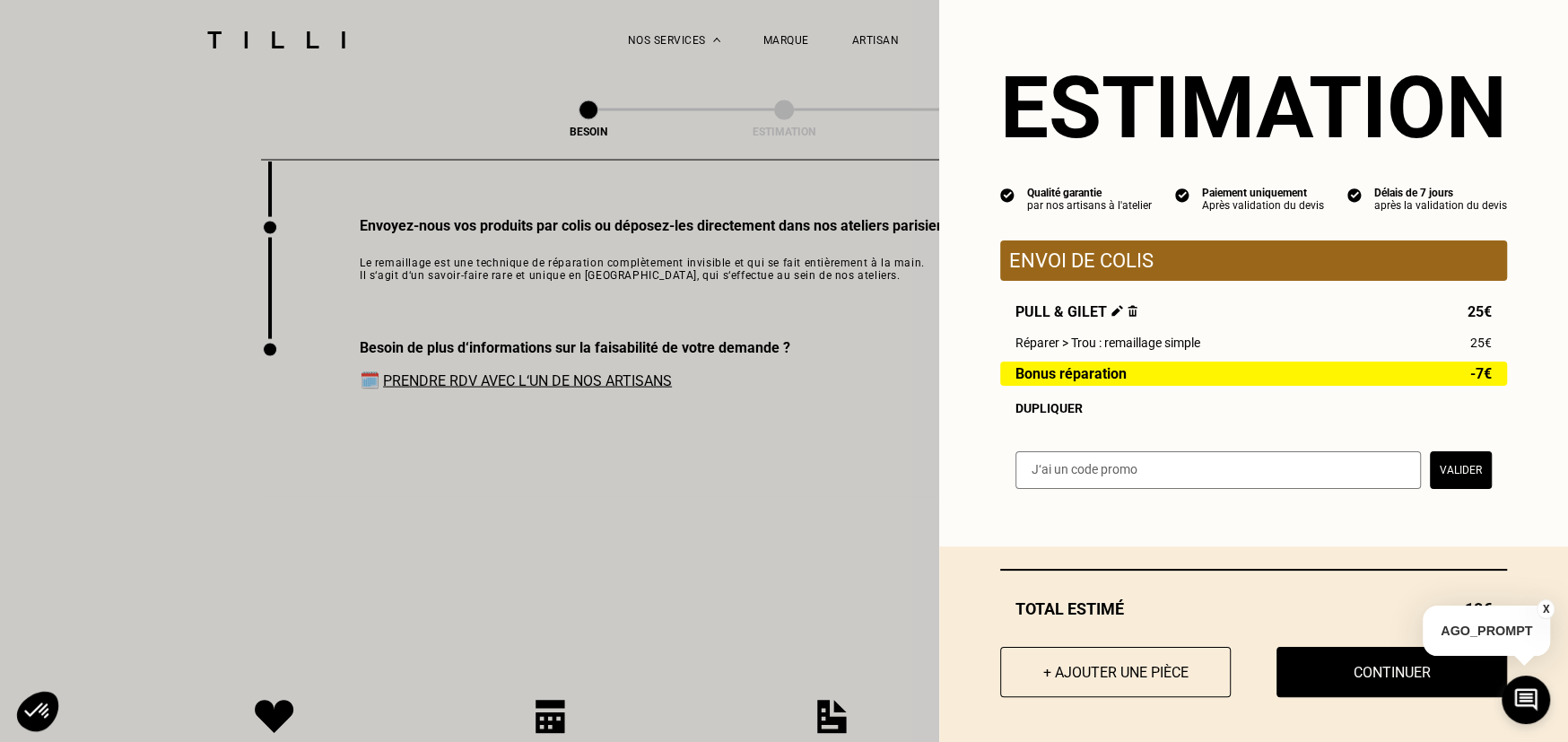
scroll to position [2807, 0]
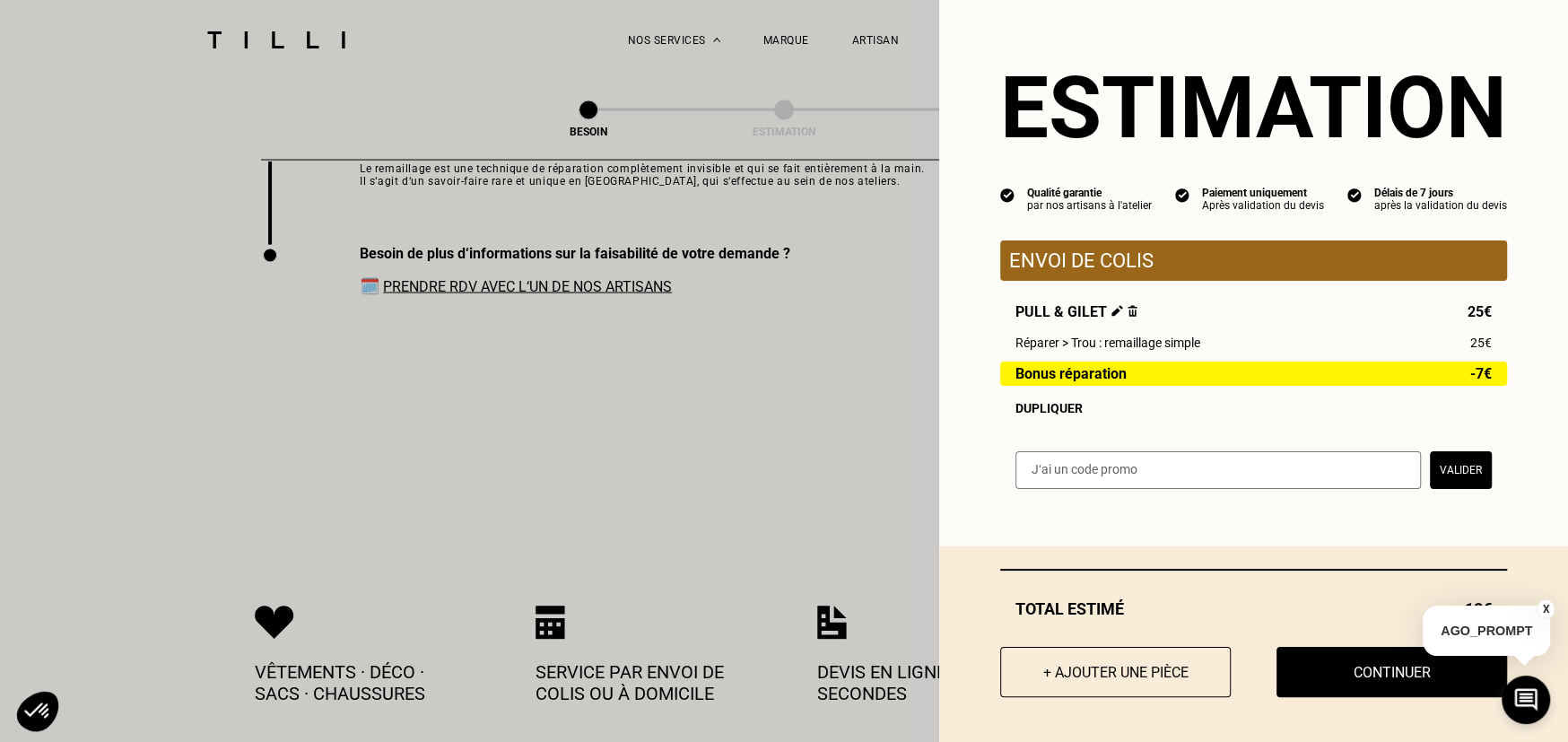
click at [1548, 609] on button "X" at bounding box center [1544, 608] width 18 height 19
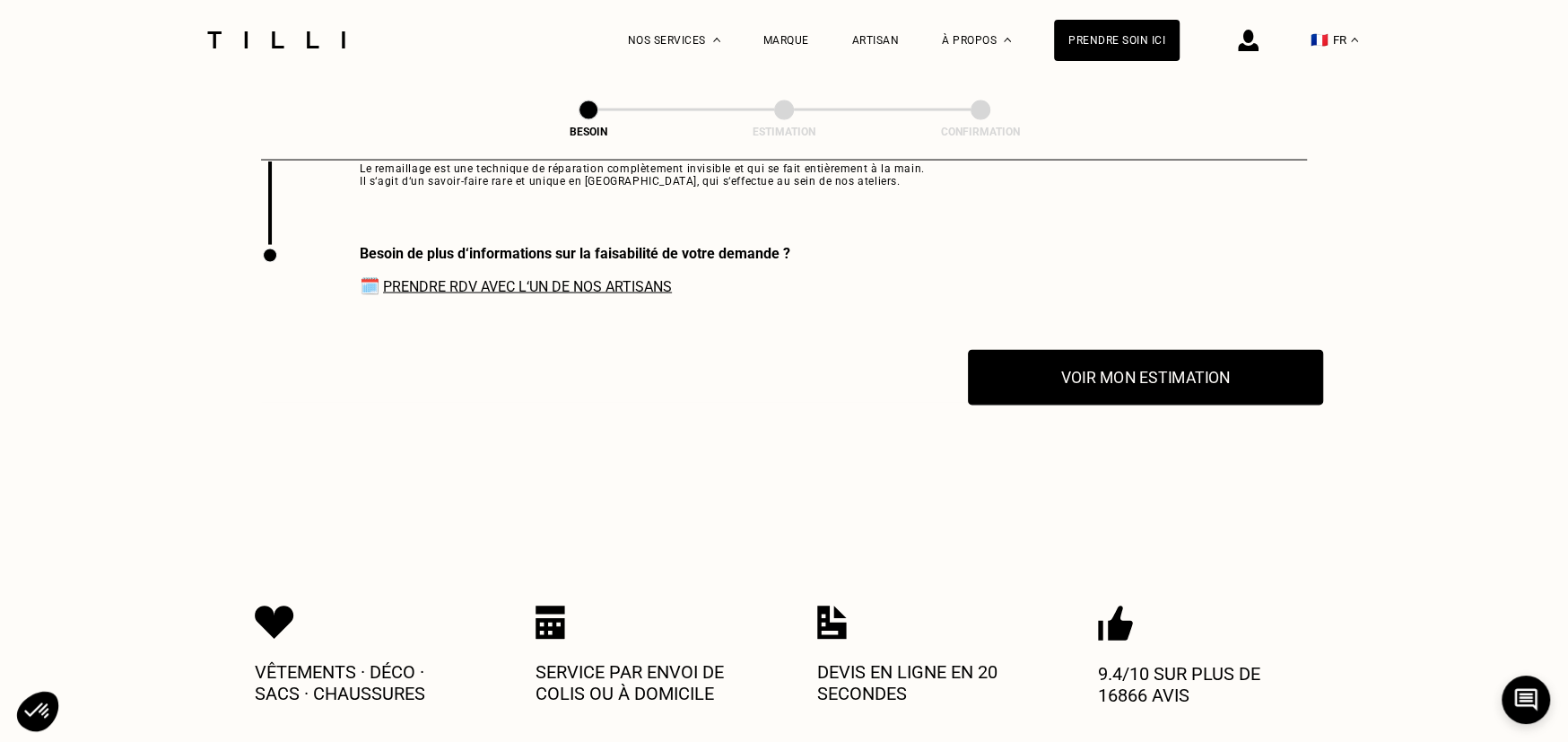
click at [1210, 406] on button "Voir mon estimation" at bounding box center [1144, 378] width 355 height 55
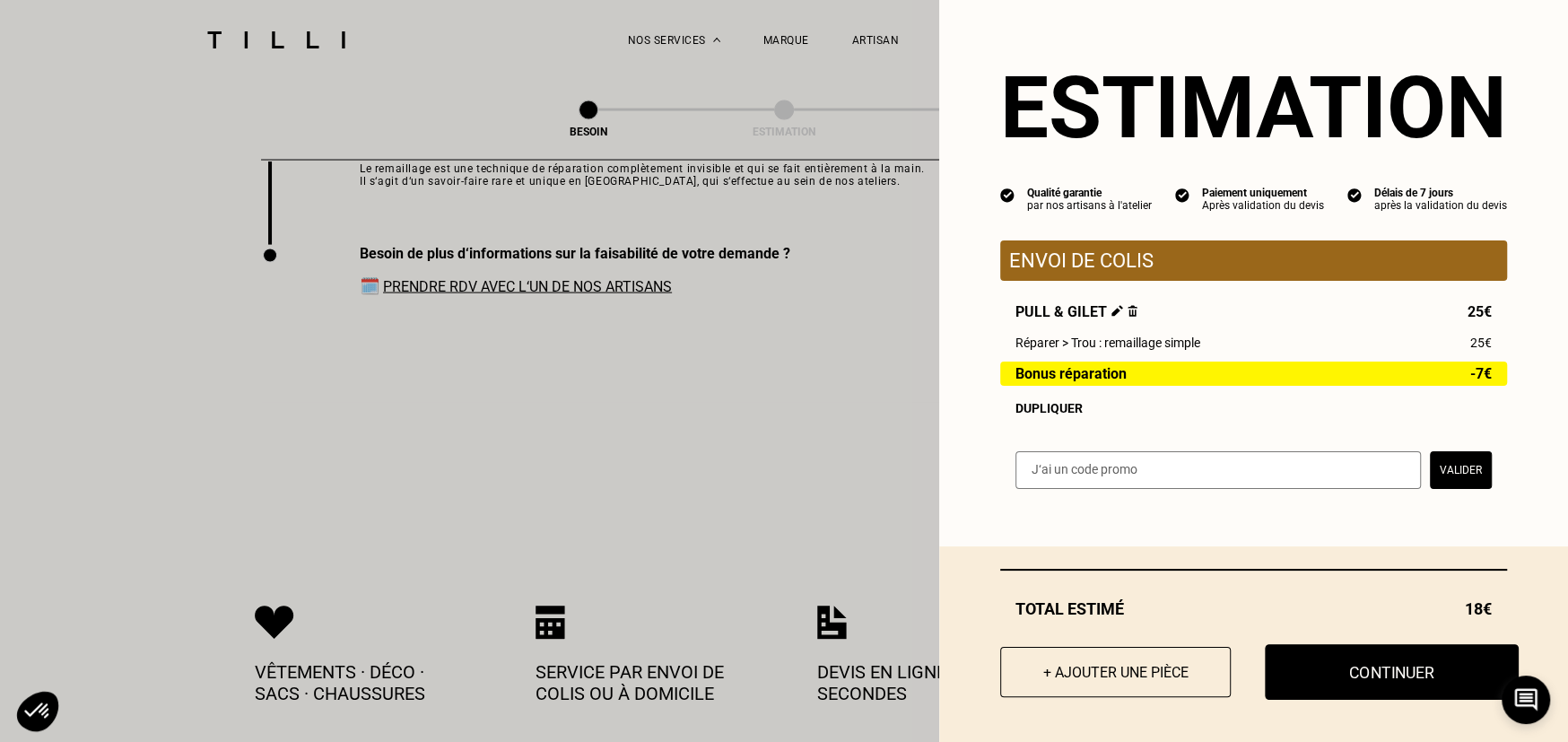
click at [1432, 672] on button "Continuer" at bounding box center [1391, 672] width 253 height 55
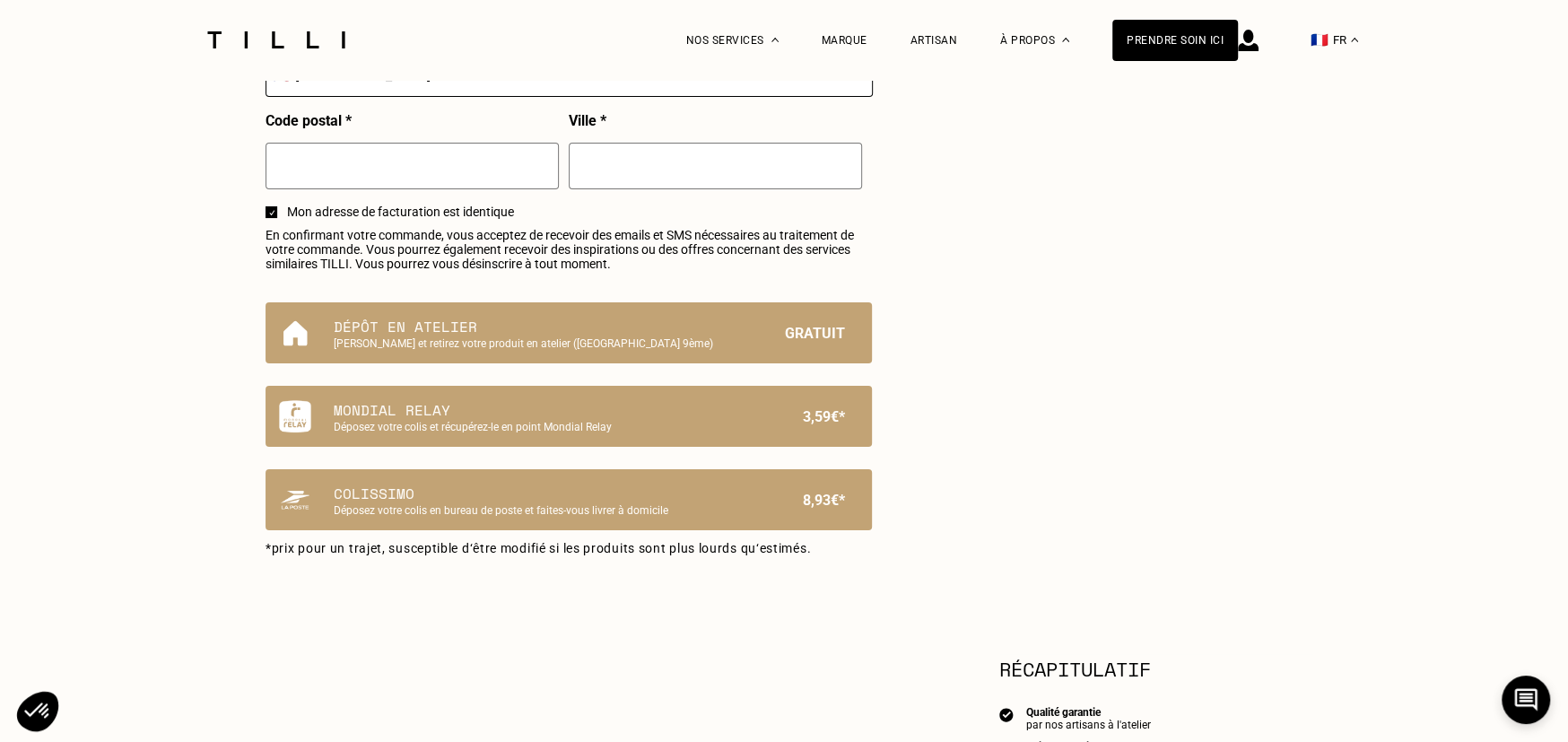
select select "FR"
